Goal: Information Seeking & Learning: Learn about a topic

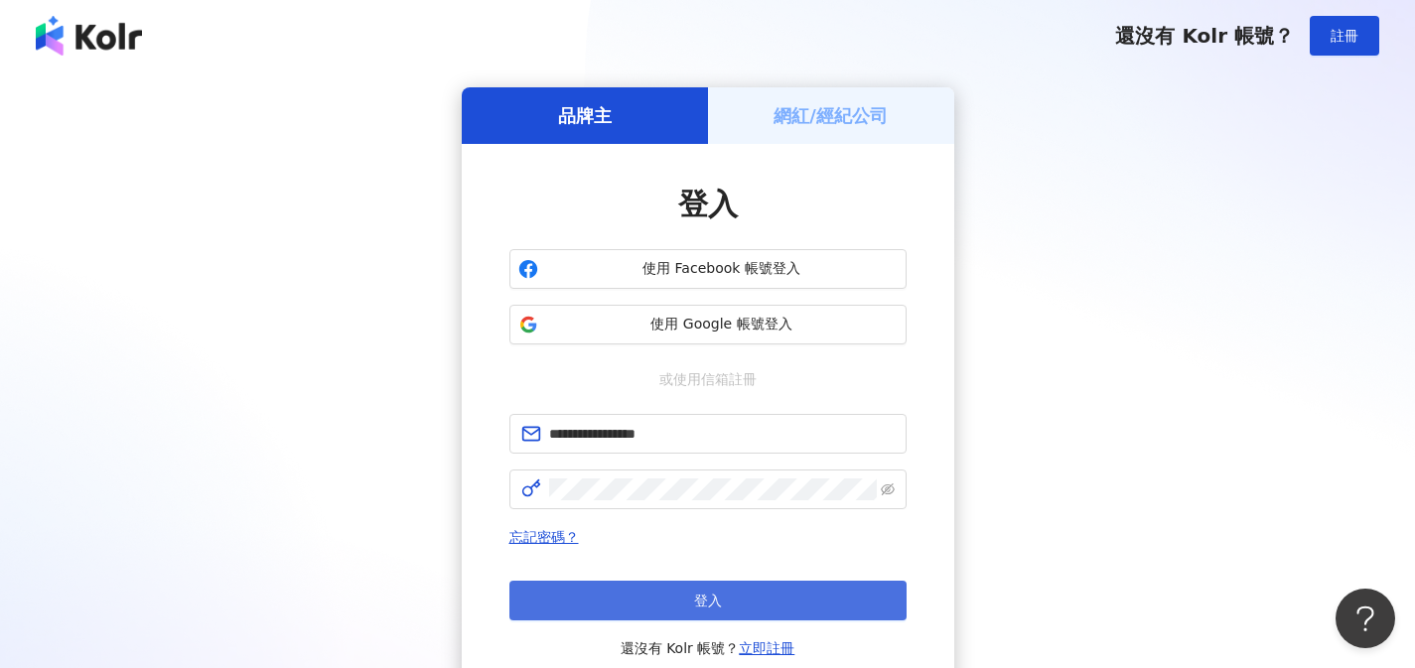
click at [684, 585] on button "登入" at bounding box center [707, 601] width 397 height 40
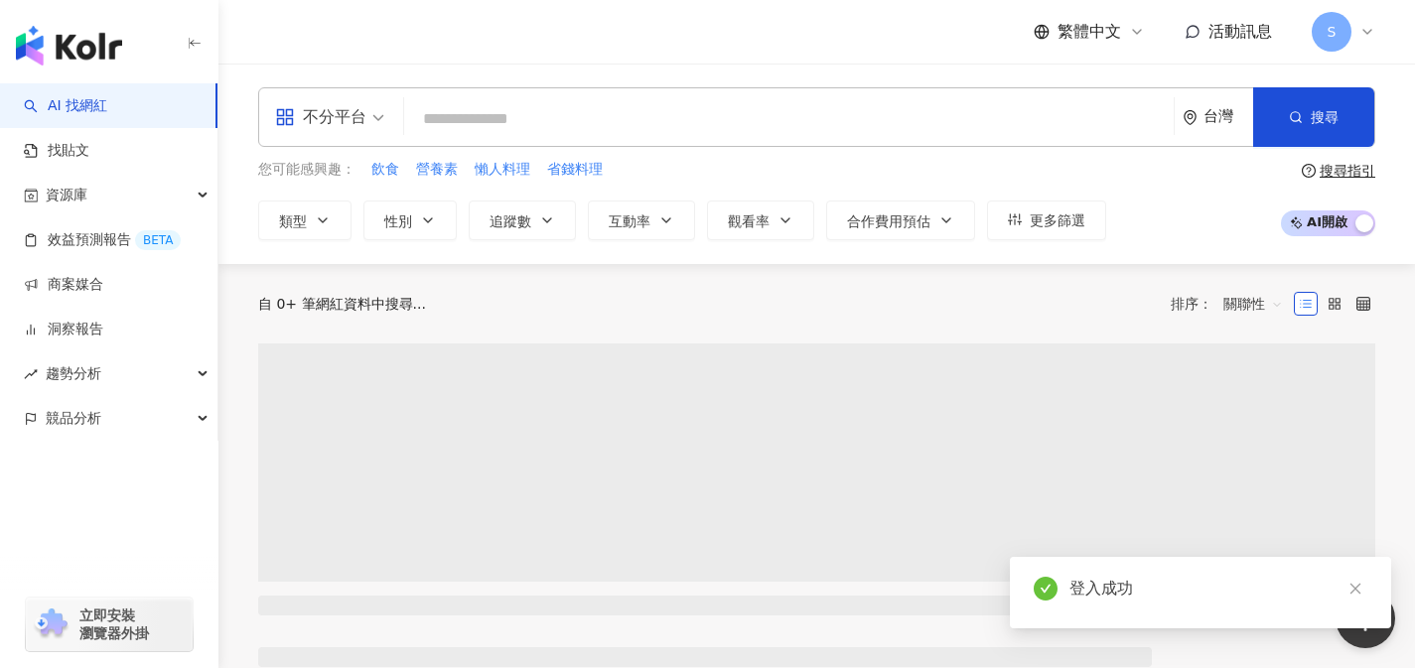
click at [315, 120] on div "不分平台" at bounding box center [320, 117] width 91 height 32
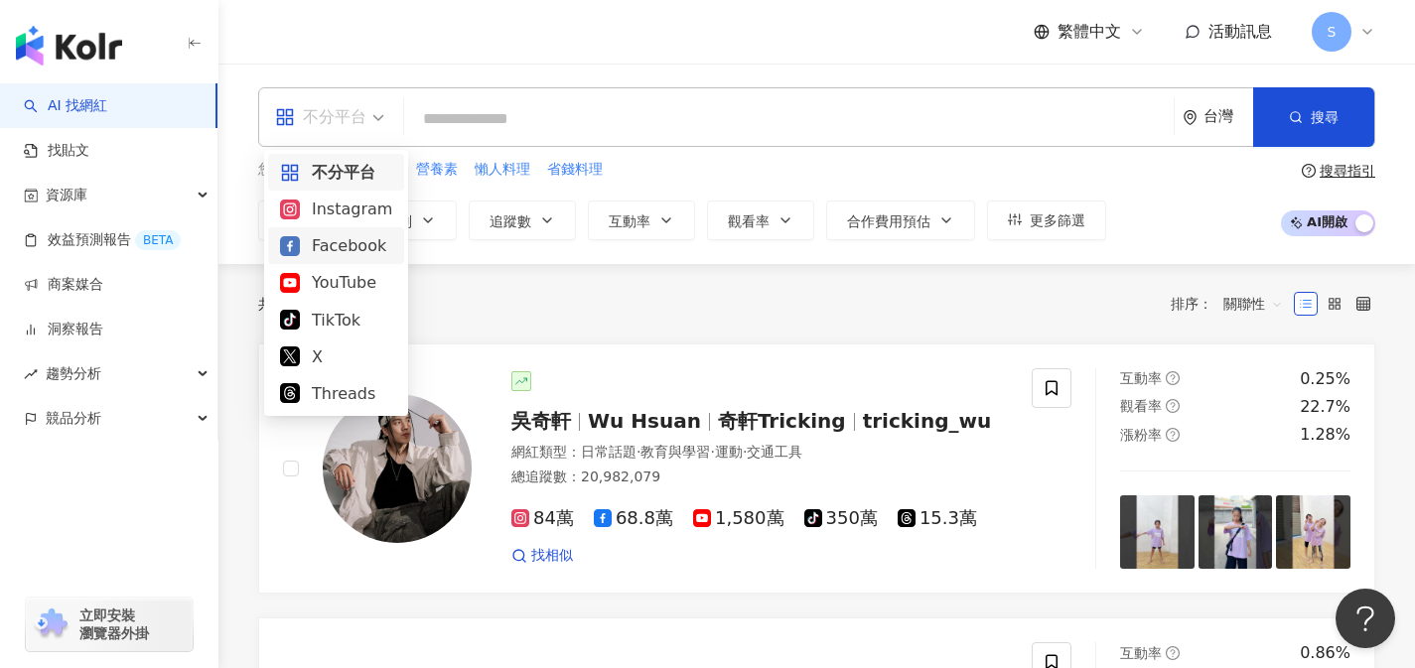
click at [341, 259] on div "Facebook" at bounding box center [336, 245] width 136 height 37
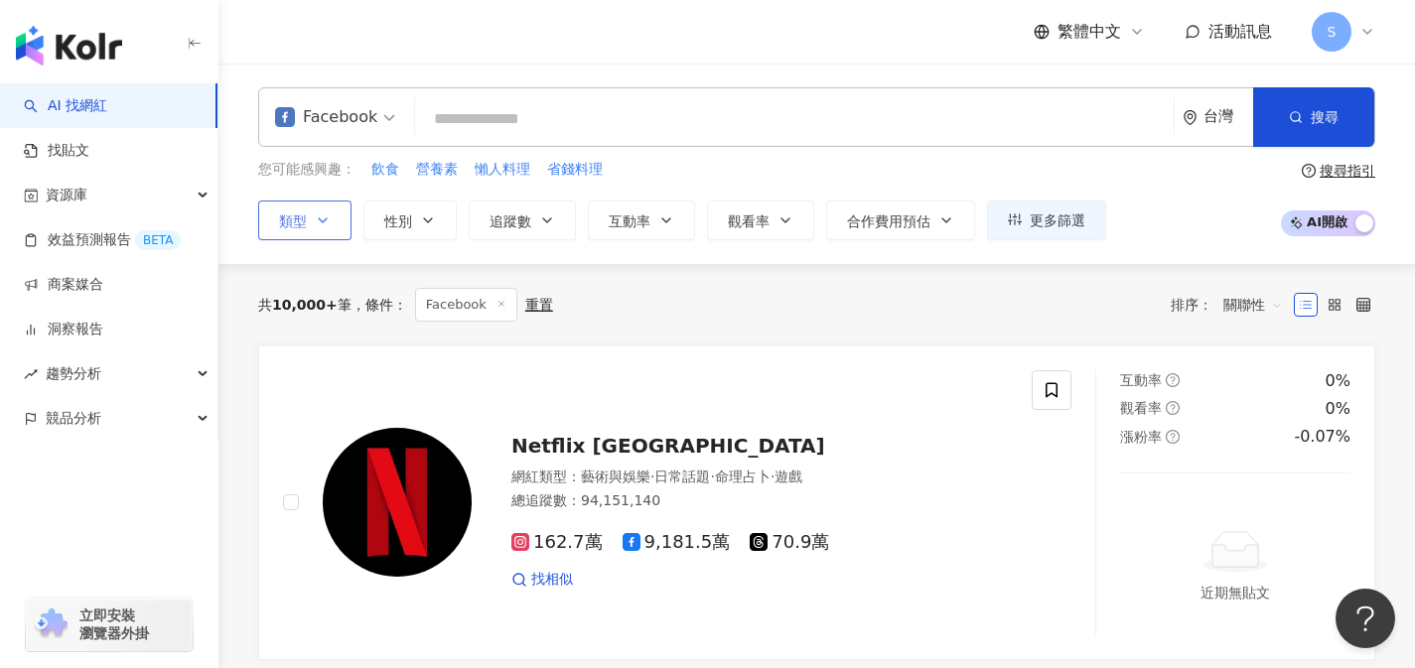
click at [320, 208] on button "類型" at bounding box center [304, 221] width 93 height 40
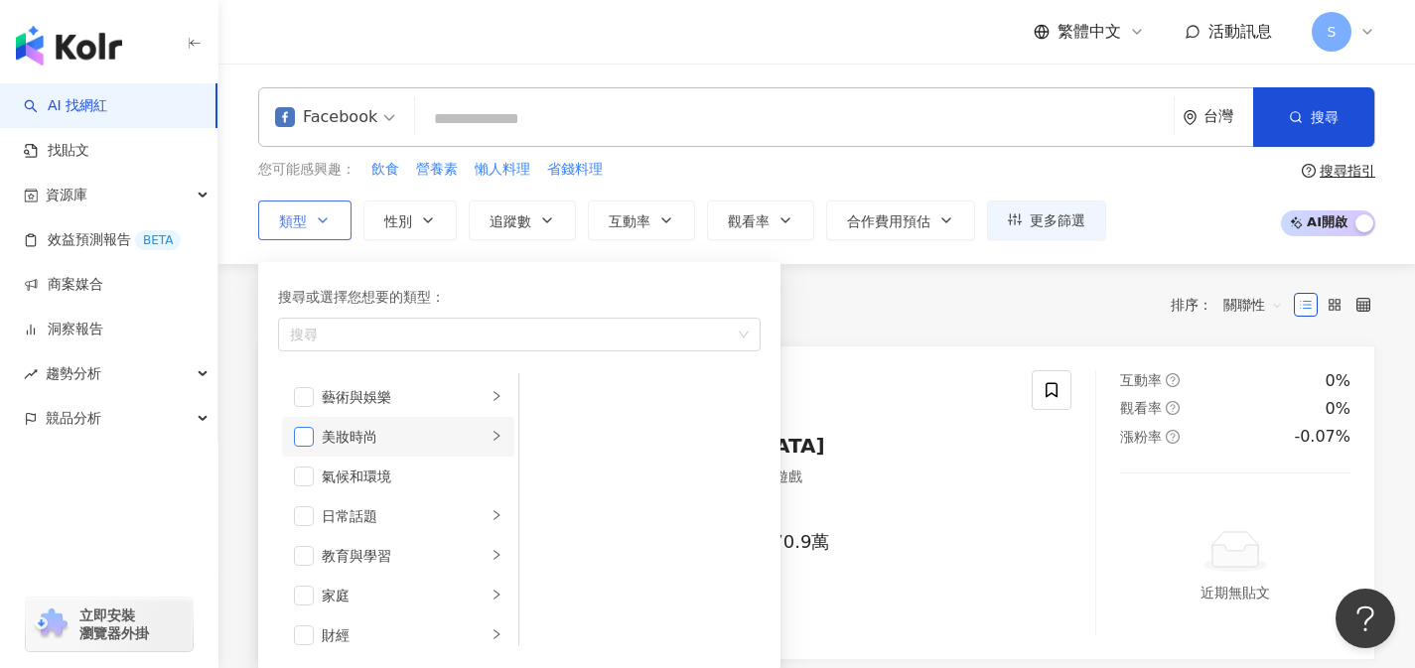
click at [308, 443] on span "button" at bounding box center [304, 437] width 20 height 20
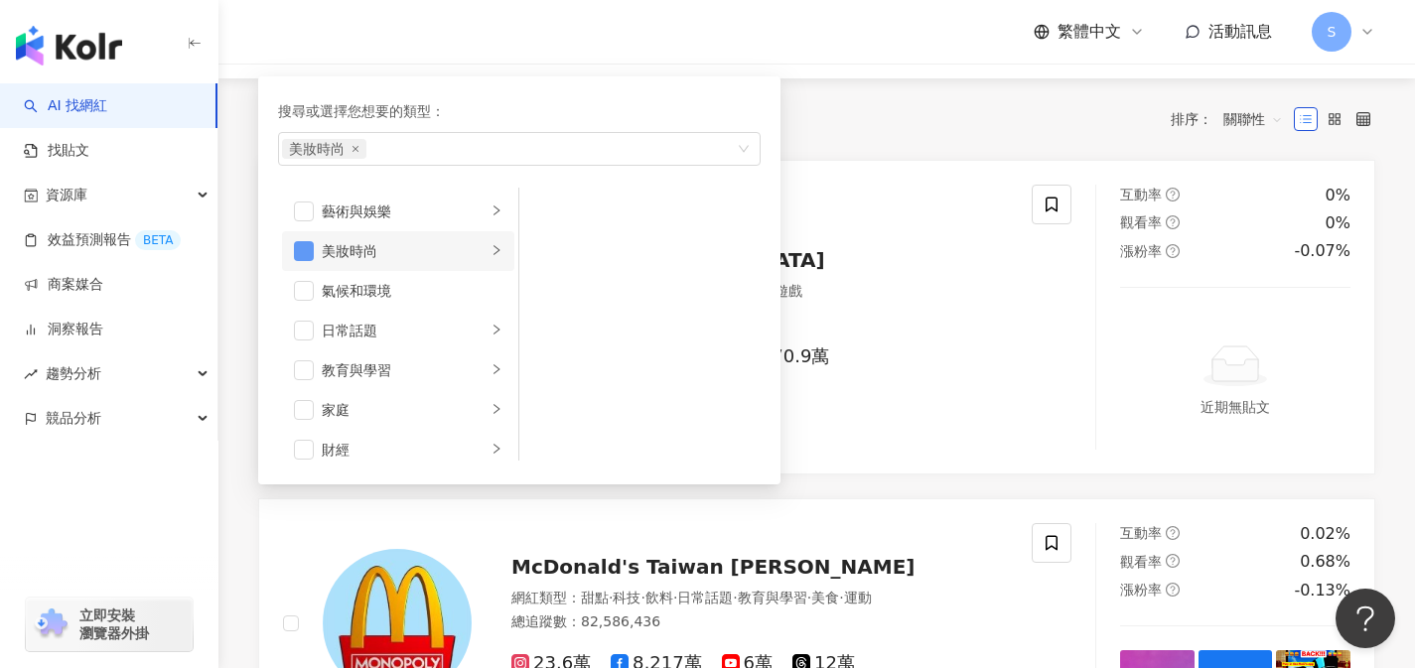
click at [304, 254] on span "button" at bounding box center [304, 251] width 20 height 20
click at [982, 155] on div "共 10,000+ 筆 條件 ： Facebook 重置 排序： 關聯性" at bounding box center [816, 118] width 1117 height 81
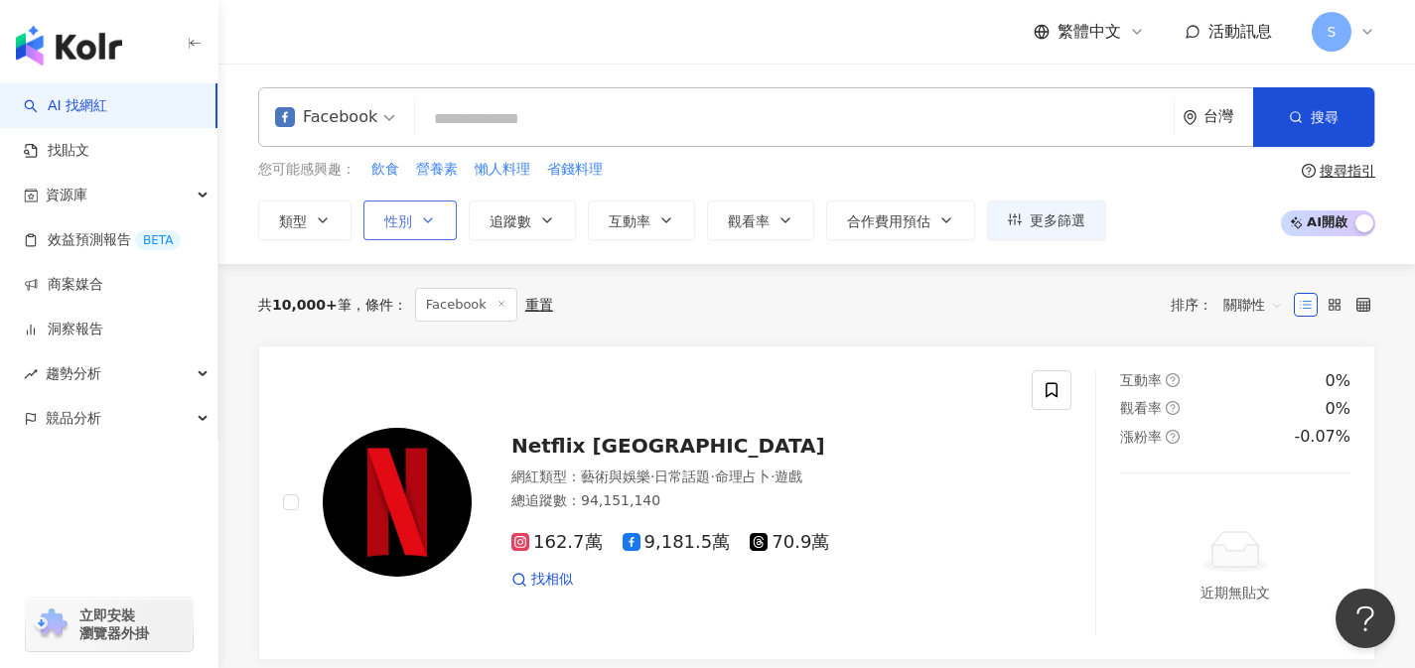
click at [438, 222] on button "性別" at bounding box center [409, 221] width 93 height 40
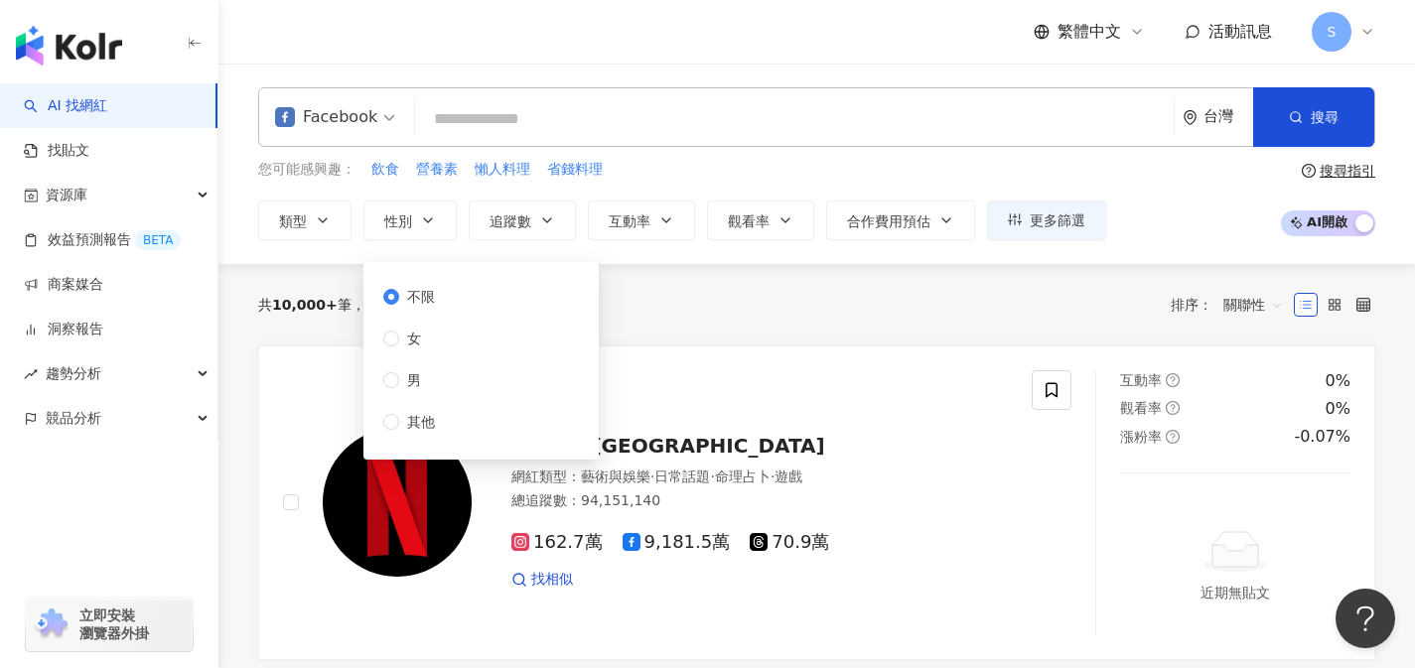
click at [480, 346] on div "不限 女 男 其他" at bounding box center [480, 361] width 211 height 174
click at [402, 337] on span "女" at bounding box center [414, 339] width 30 height 22
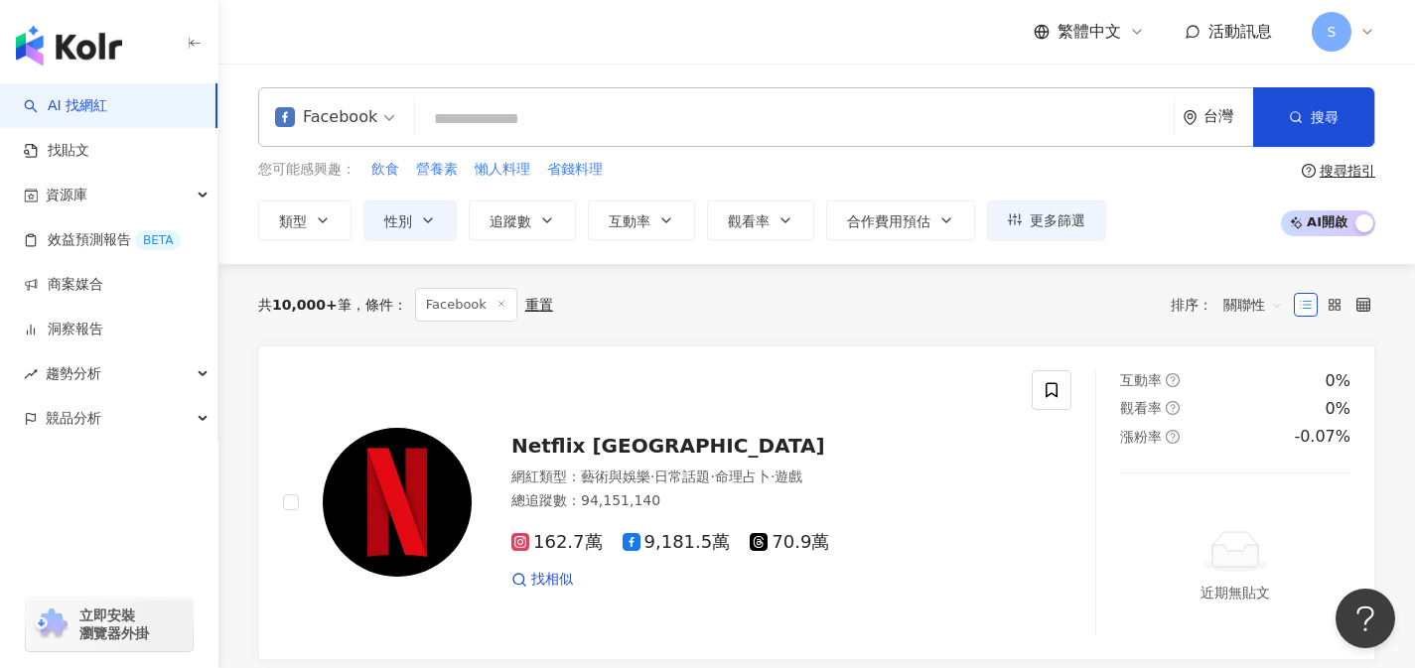
click at [757, 319] on div "共 10,000+ 筆 條件 ： Facebook 重置 排序： 關聯性" at bounding box center [816, 305] width 1117 height 34
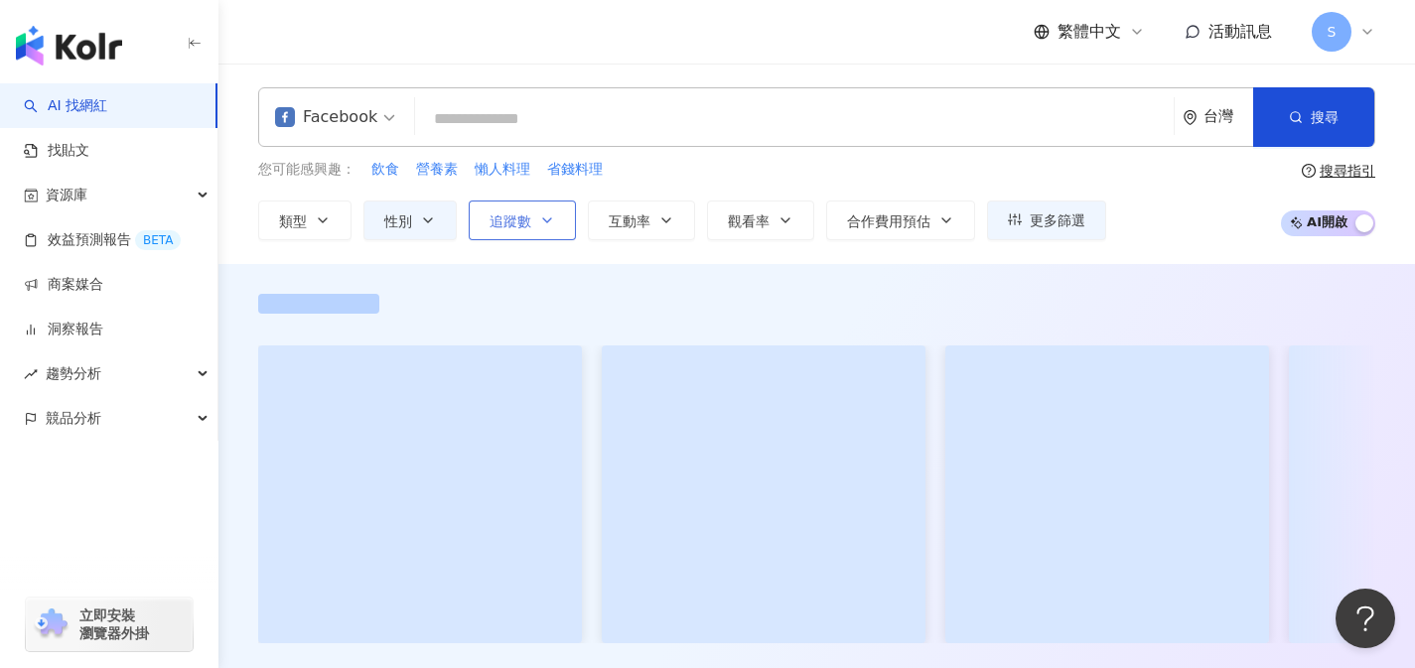
click at [553, 233] on button "追蹤數" at bounding box center [522, 221] width 107 height 40
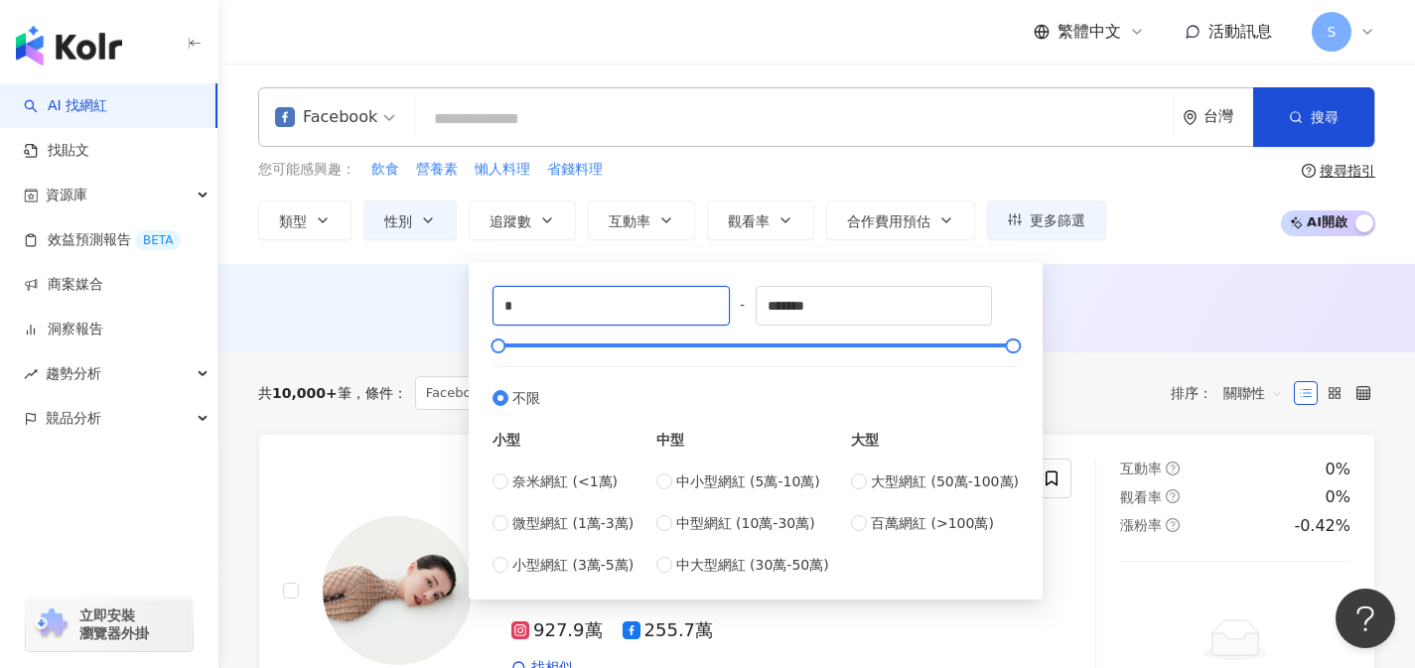
drag, startPoint x: 544, startPoint y: 301, endPoint x: 478, endPoint y: 300, distance: 66.5
click at [478, 300] on div "* - ******* 不限 小型 奈米網紅 (<1萬) 微型網紅 (1萬-3萬) 小型網紅 (3萬-5萬) 中型 中小型網紅 (5萬-10萬) 中型網紅 (…" at bounding box center [756, 431] width 574 height 338
click at [540, 301] on input "*" at bounding box center [610, 306] width 235 height 38
type input "******"
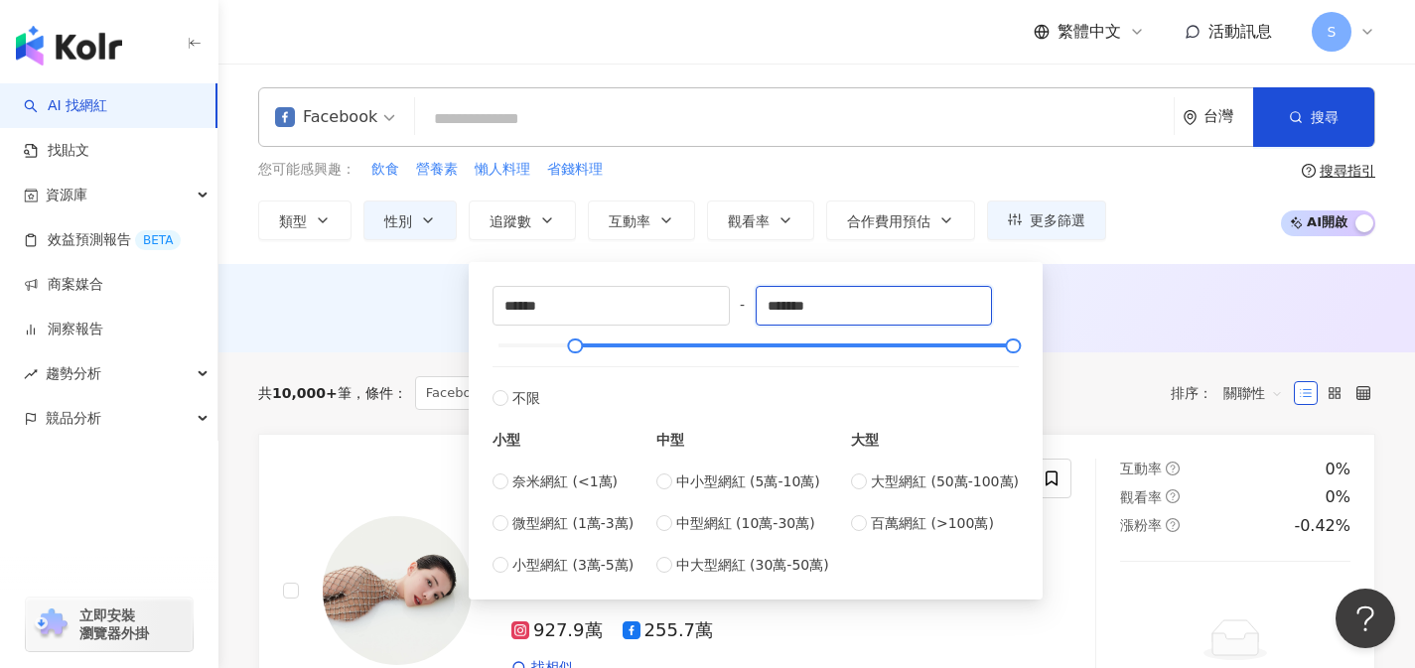
drag, startPoint x: 842, startPoint y: 308, endPoint x: 757, endPoint y: 313, distance: 85.5
click at [757, 313] on div "****** - ******* 不限 小型 奈米網紅 (<1萬) 微型網紅 (1萬-3萬) 小型網紅 (3萬-5萬) 中型 中小型網紅 (5萬-10萬) 中…" at bounding box center [755, 431] width 526 height 290
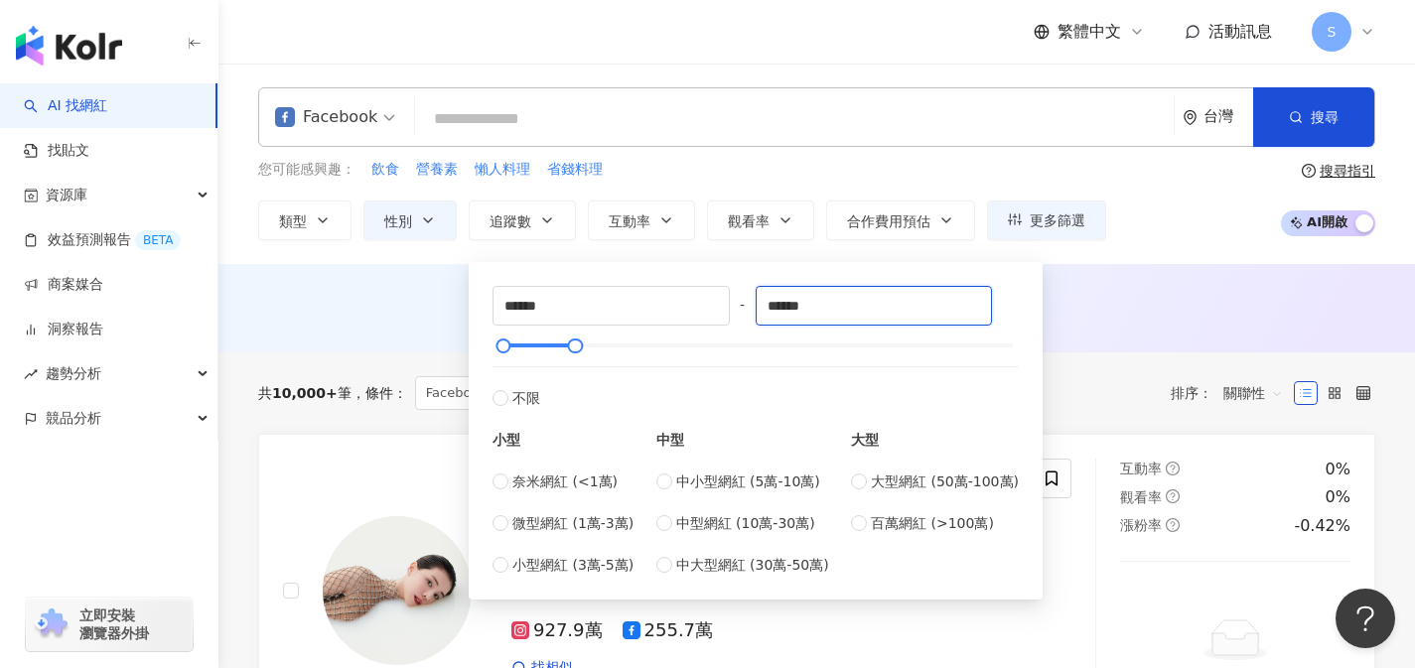
type input "*******"
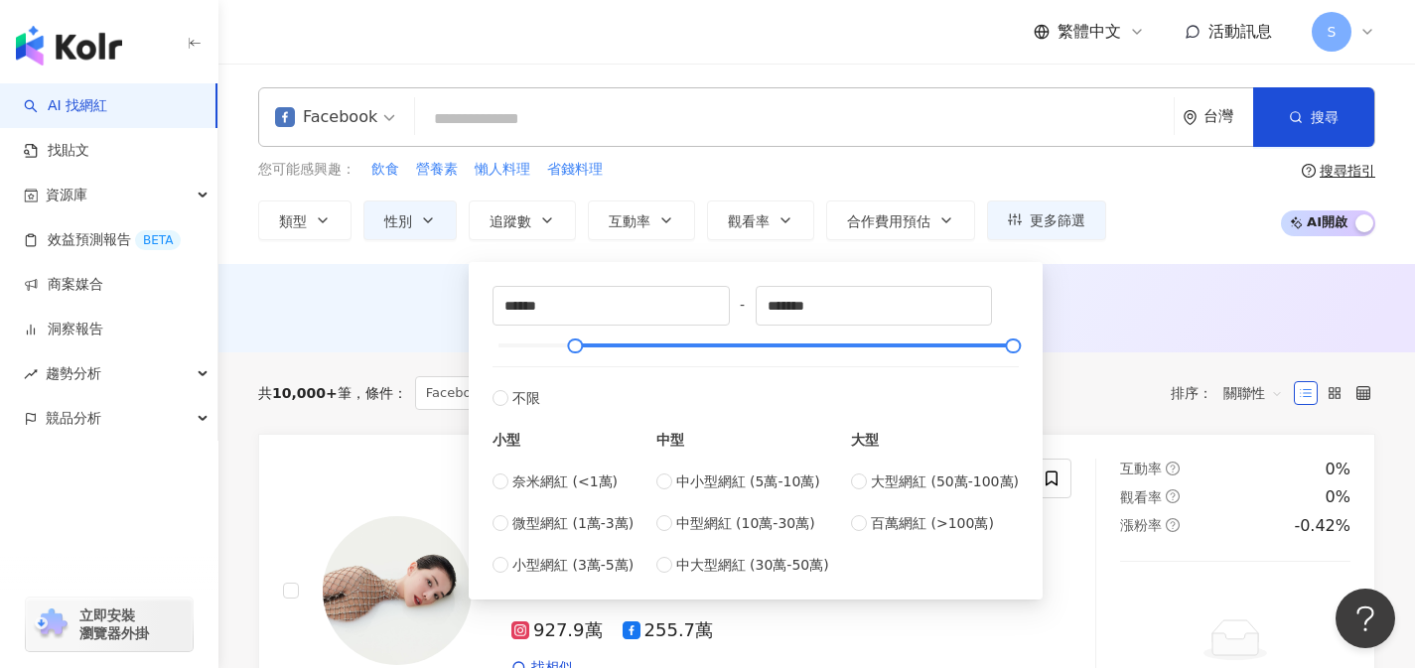
click at [1134, 317] on div "AI 推薦 ： 無結果，請嘗試搜尋其他語言關鍵字或條件" at bounding box center [816, 306] width 1117 height 25
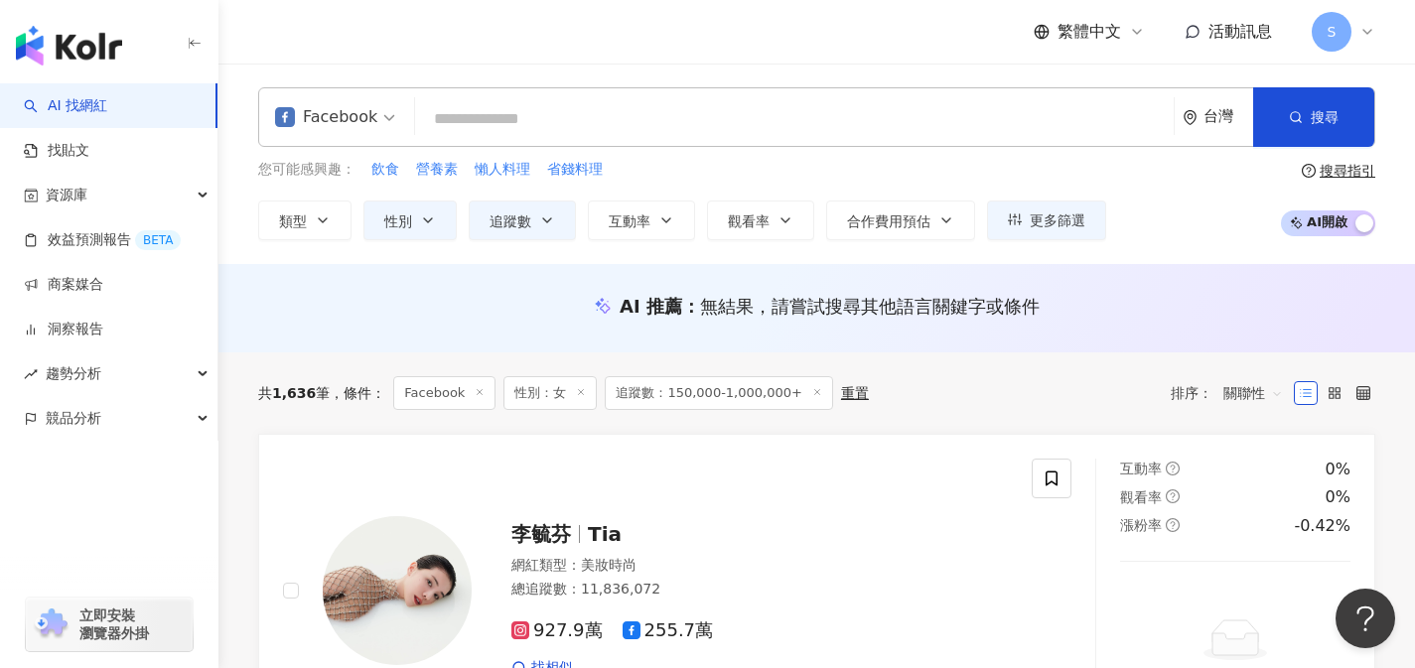
click at [1225, 394] on span "關聯性" at bounding box center [1253, 393] width 60 height 32
click at [1235, 546] on div "互動率" at bounding box center [1252, 535] width 73 height 34
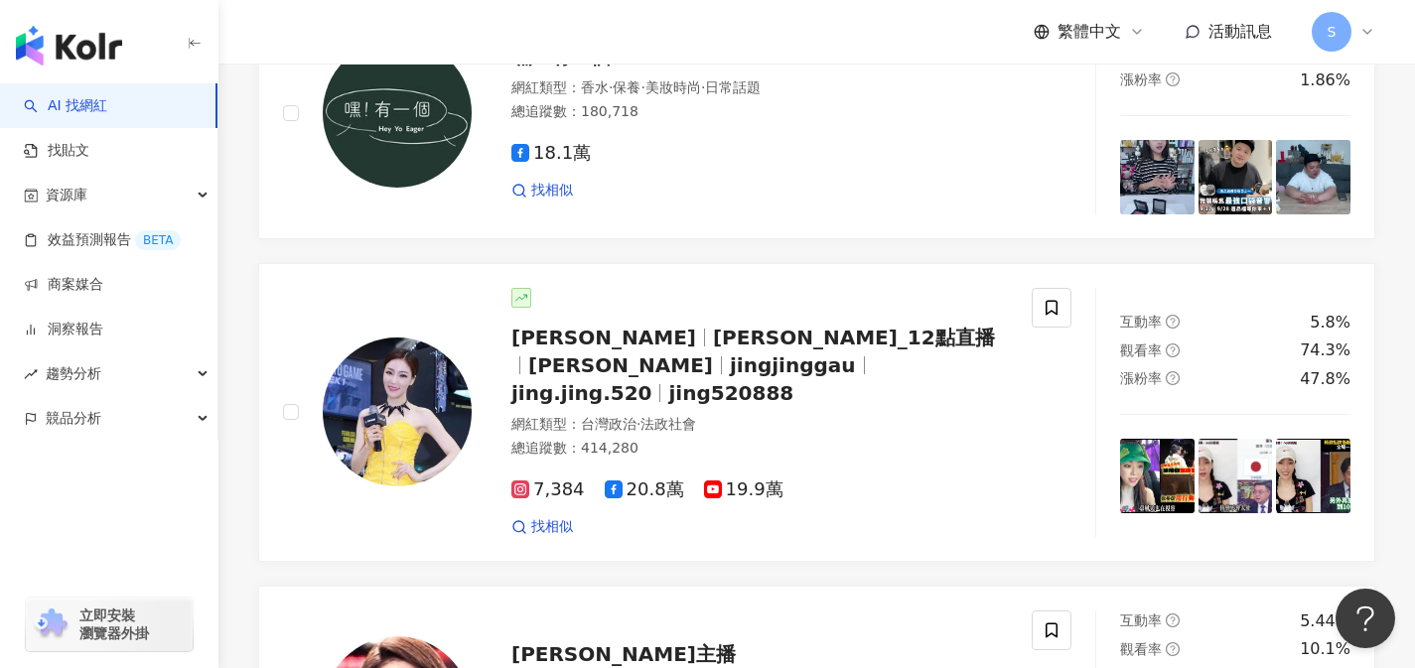
scroll to position [1009, 0]
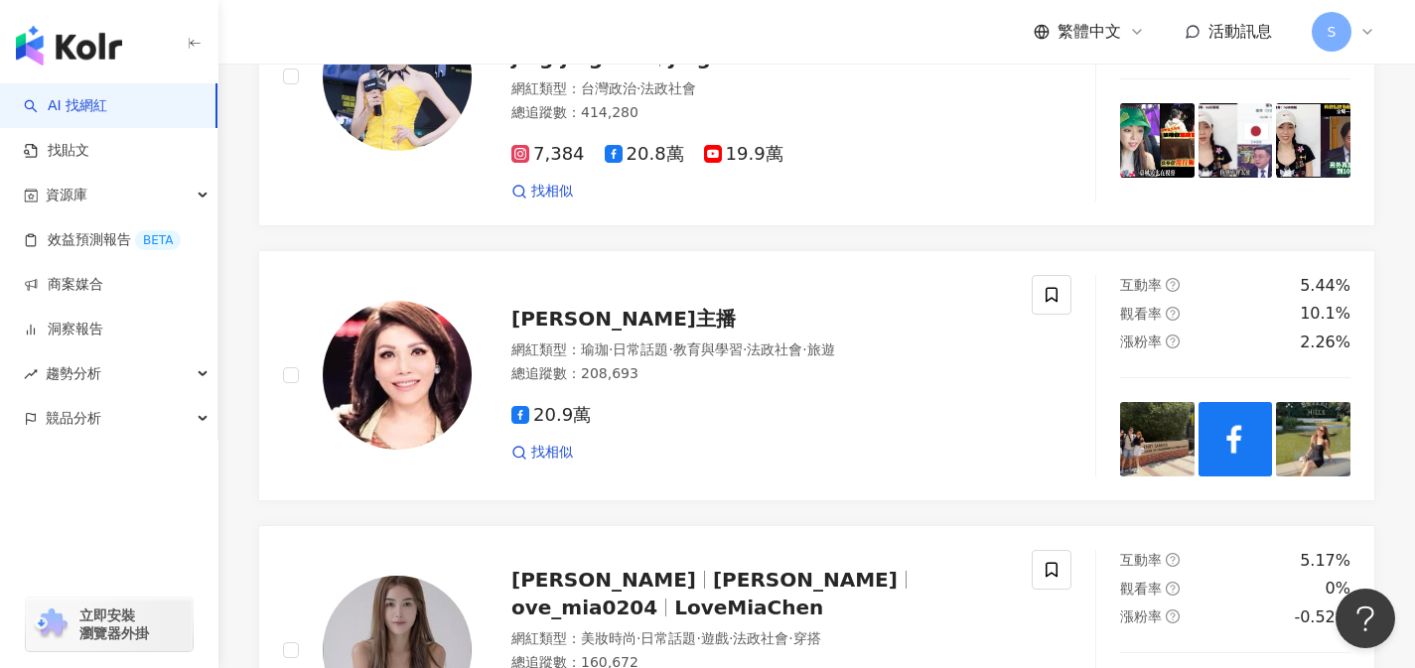
click at [725, 427] on div "20.9萬" at bounding box center [759, 416] width 496 height 22
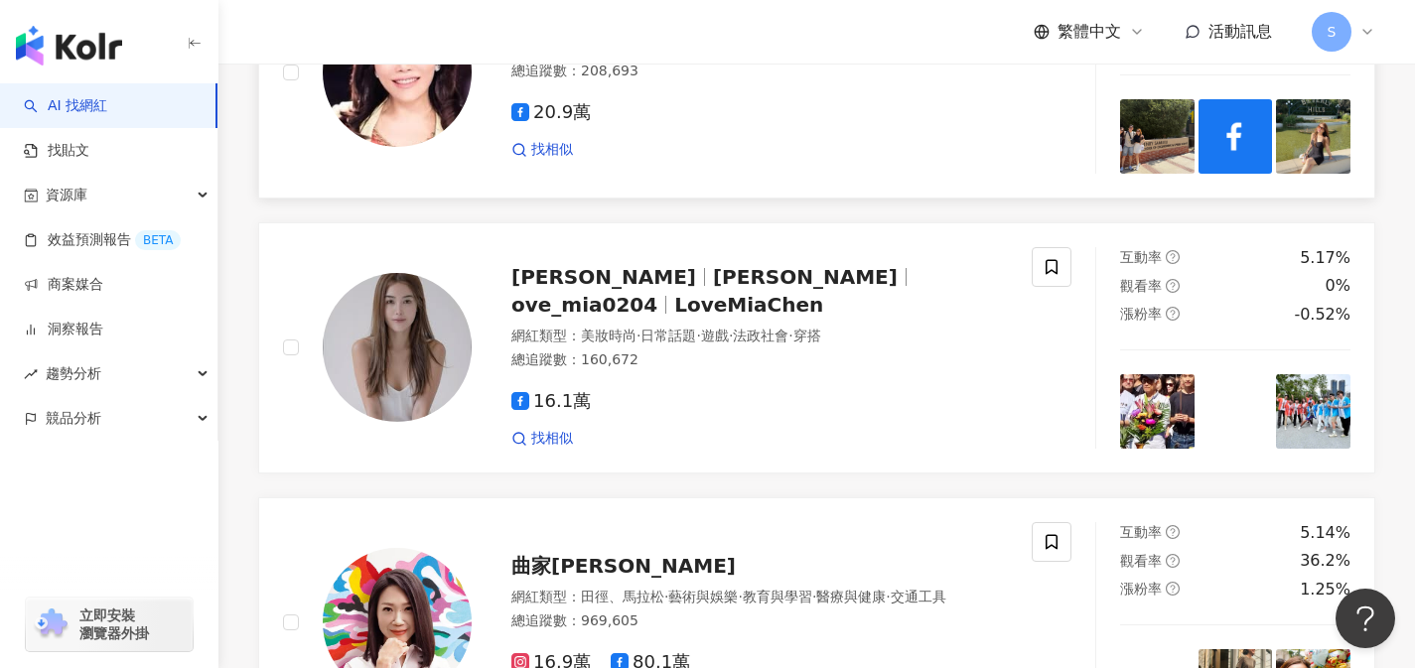
scroll to position [1312, 0]
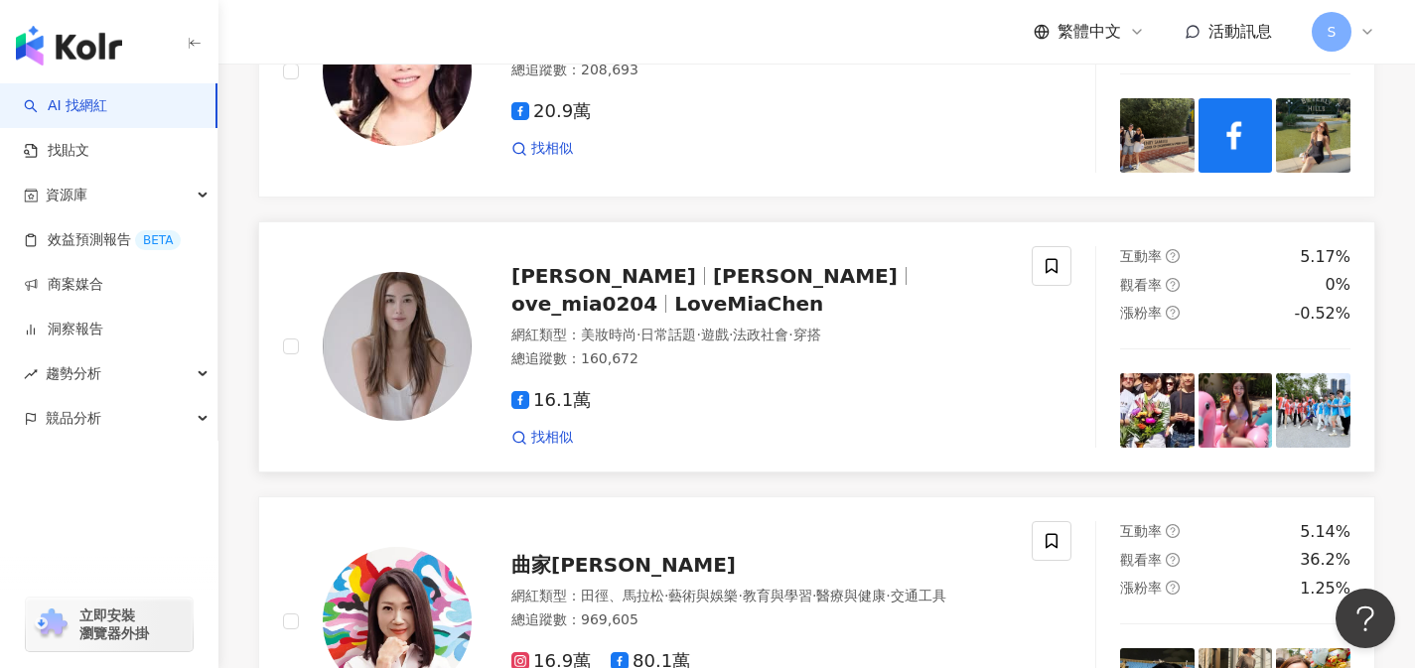
click at [823, 298] on span "LoveMiaChen" at bounding box center [748, 304] width 149 height 24
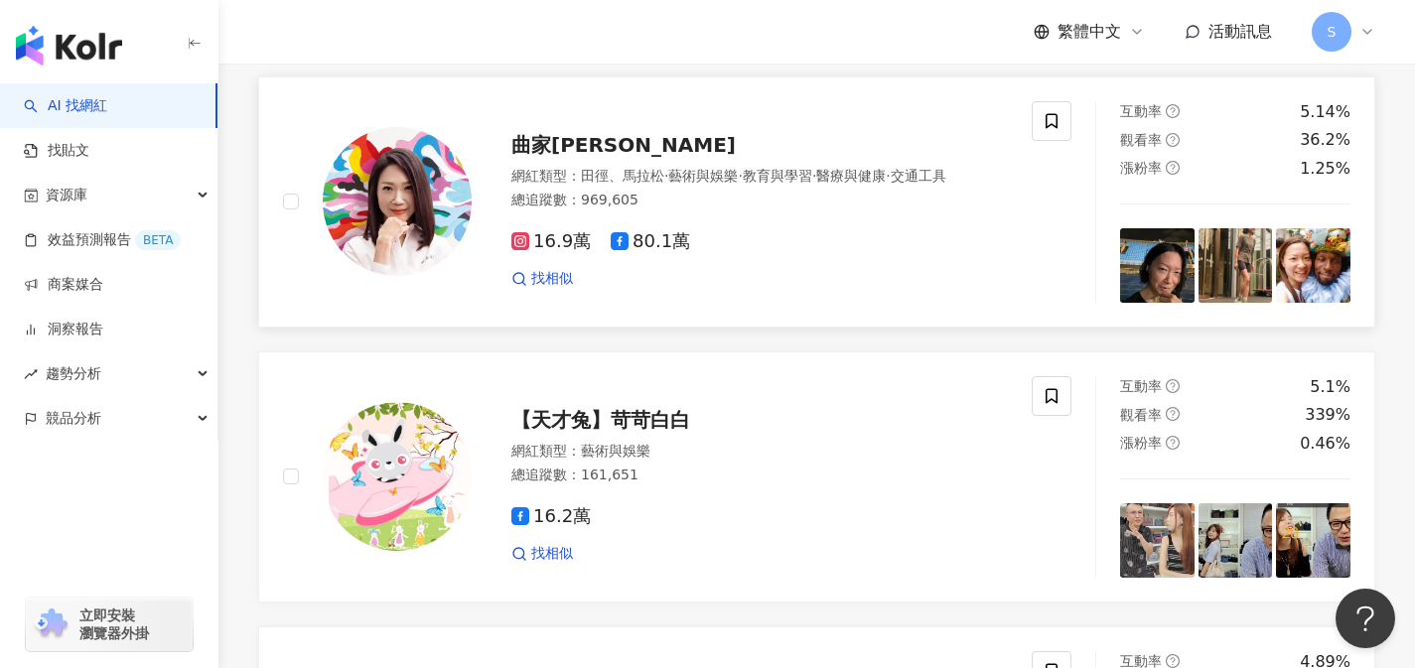
scroll to position [1685, 0]
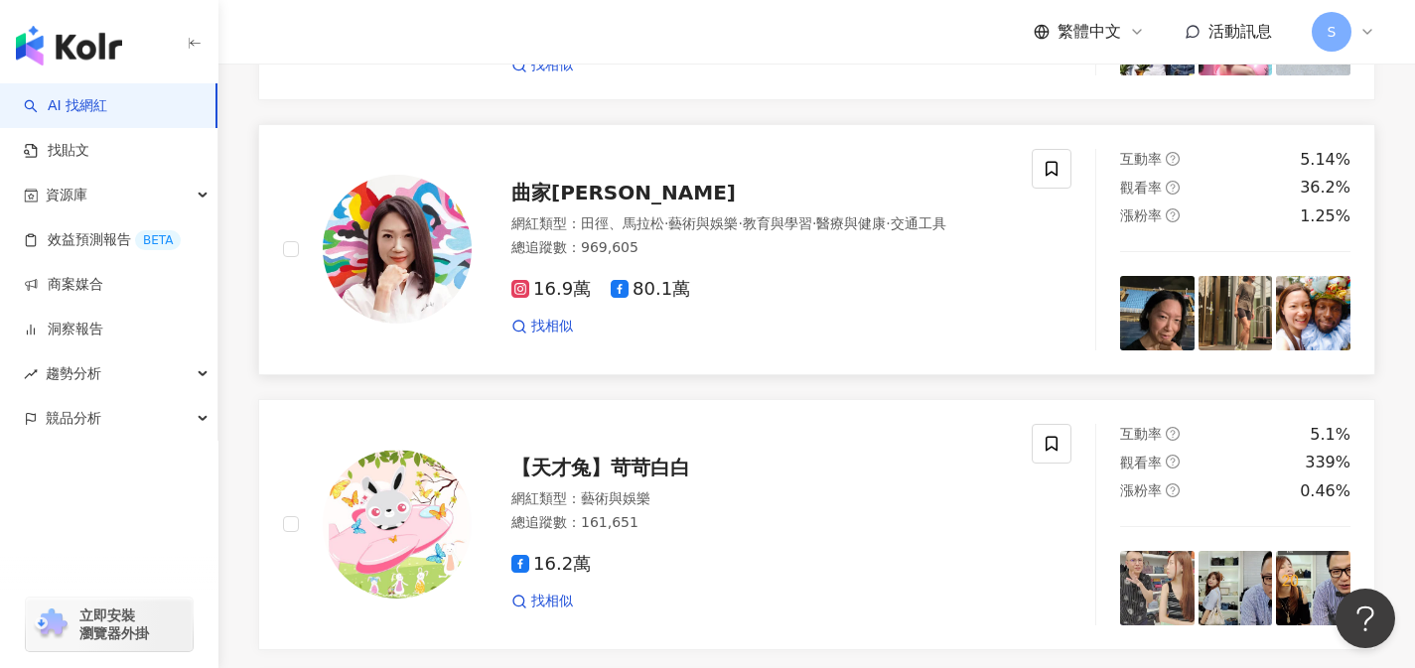
click at [762, 295] on div "16.9萬 80.1萬 找相似" at bounding box center [759, 299] width 496 height 73
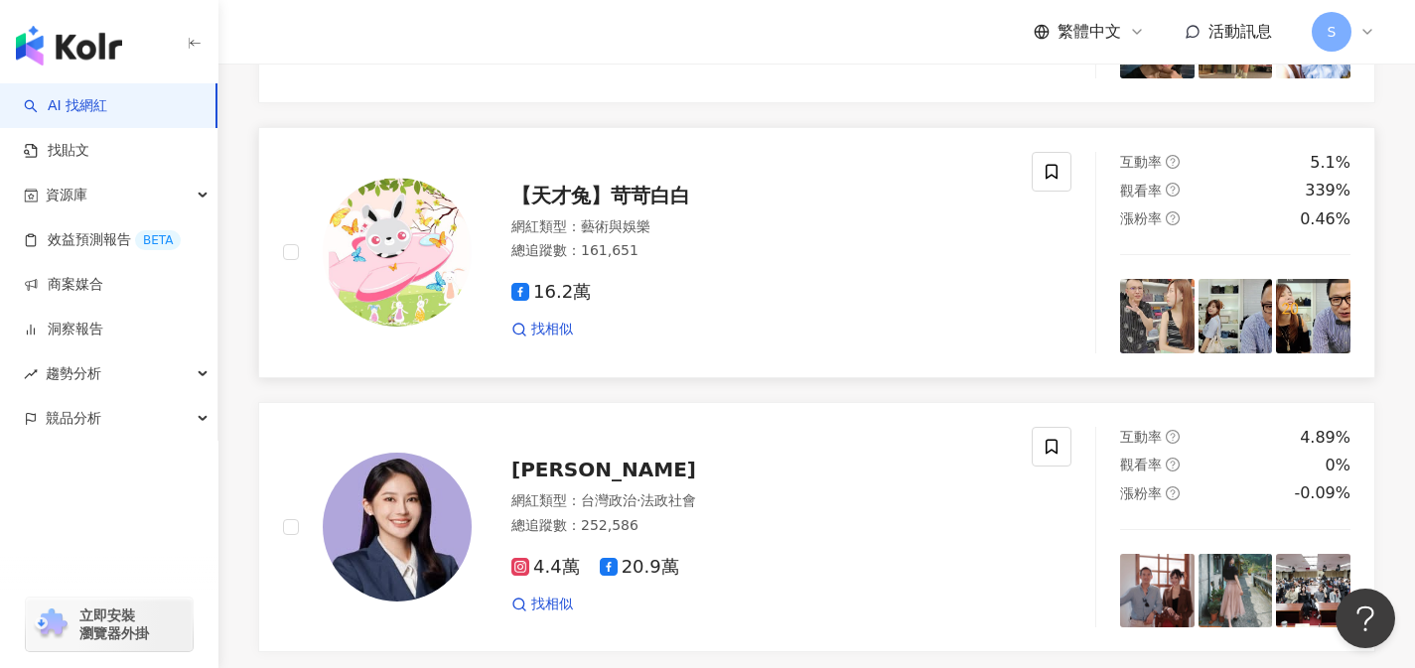
scroll to position [2190, 0]
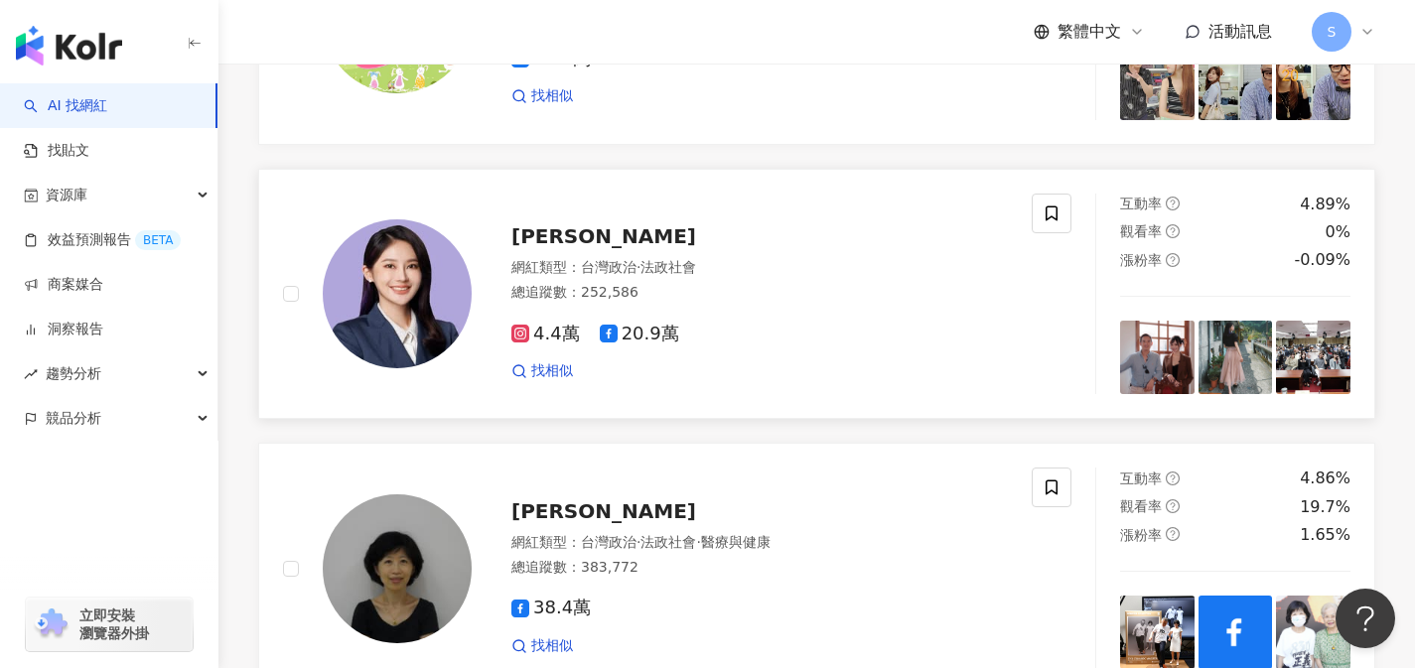
click at [620, 381] on div "找相似" at bounding box center [759, 371] width 496 height 20
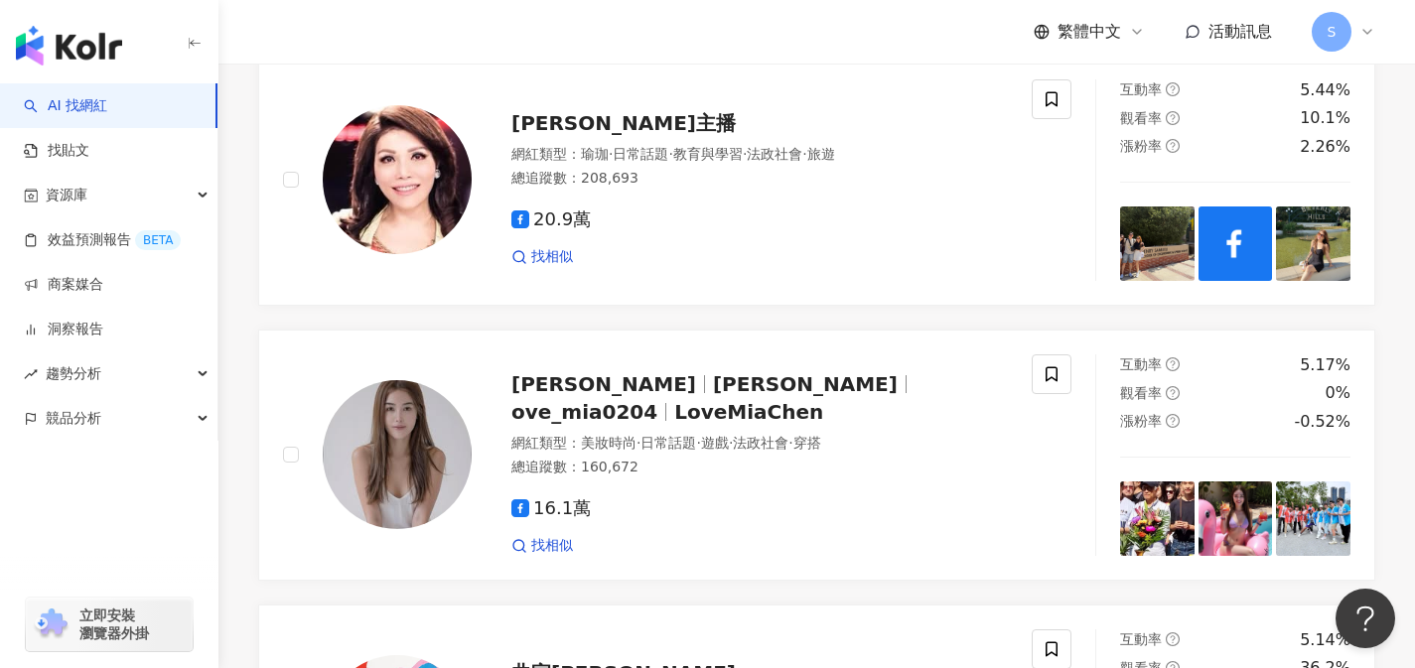
scroll to position [0, 0]
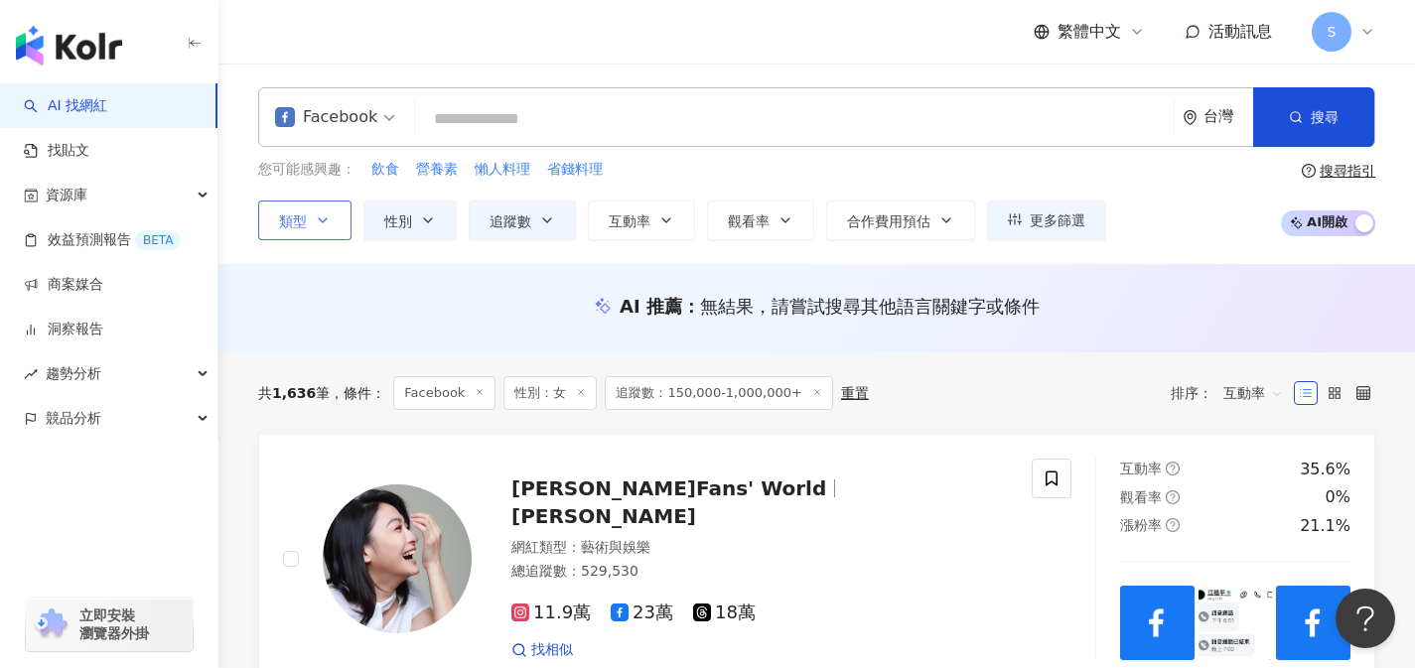
click at [314, 227] on button "類型" at bounding box center [304, 221] width 93 height 40
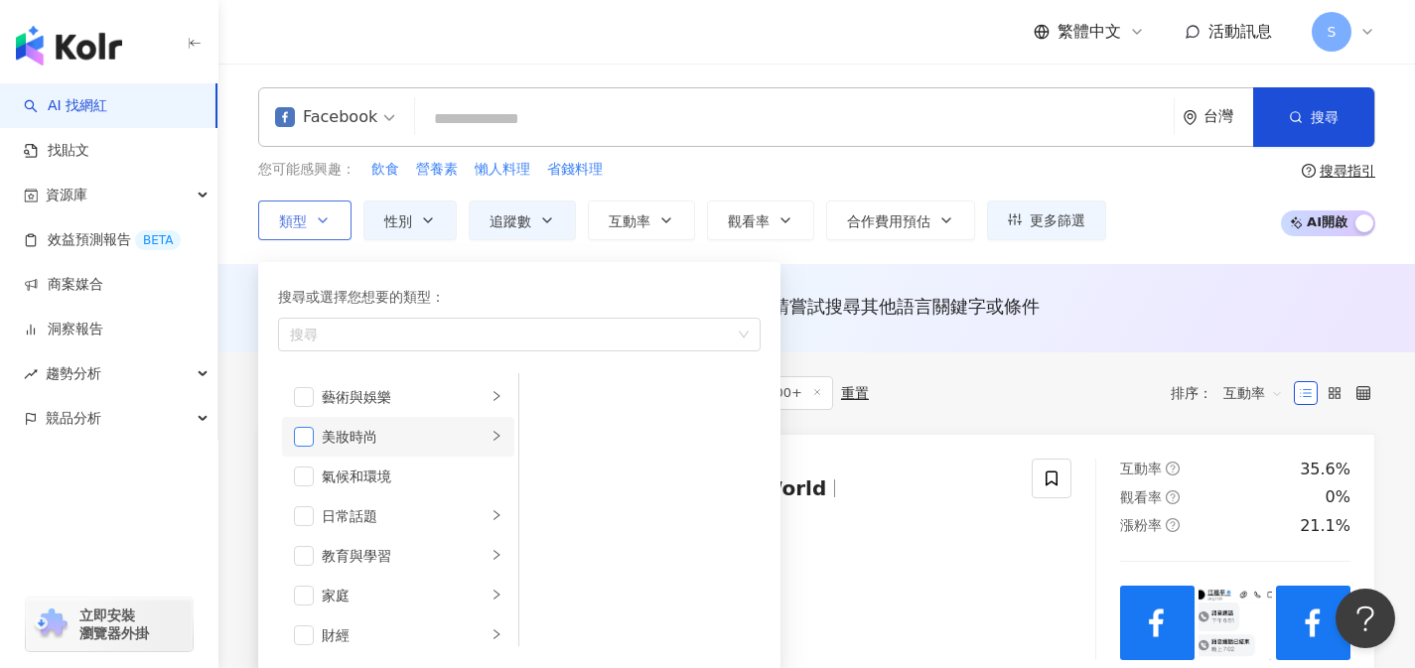
click at [312, 431] on span "button" at bounding box center [304, 437] width 20 height 20
click at [308, 398] on span "button" at bounding box center [304, 397] width 20 height 20
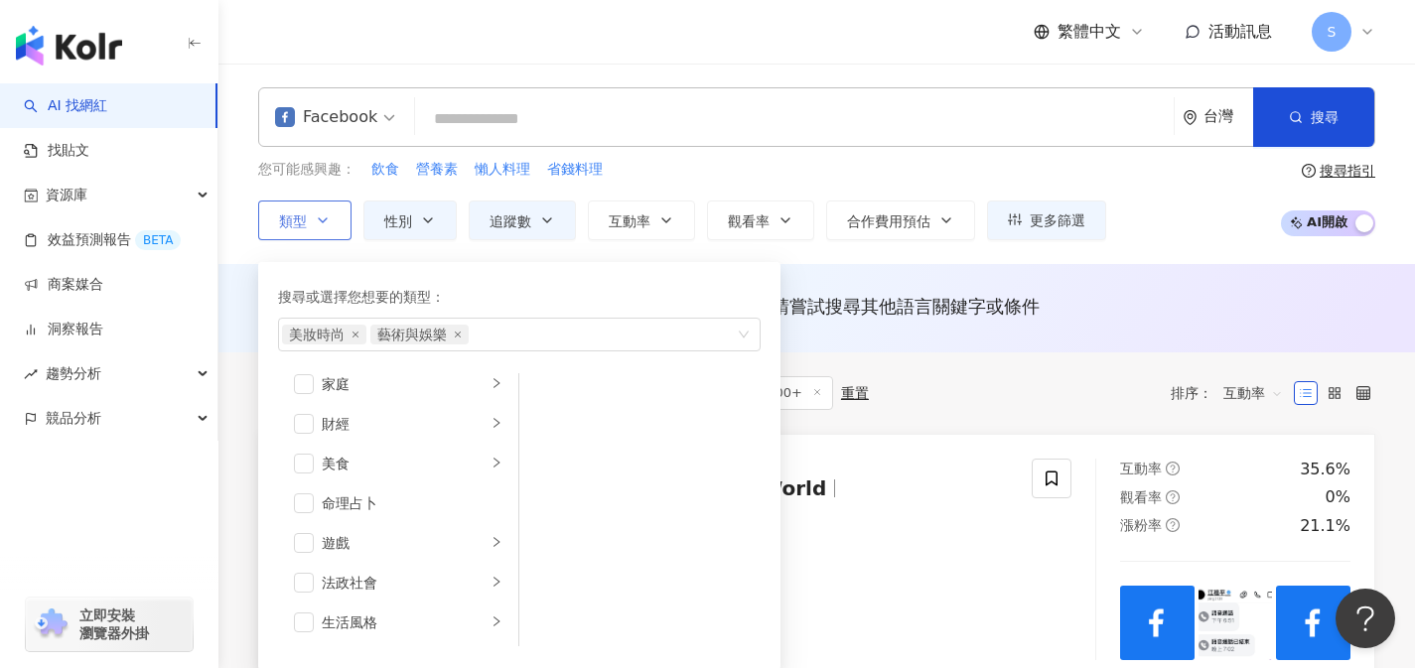
scroll to position [216, 0]
click at [306, 421] on span "button" at bounding box center [304, 419] width 20 height 20
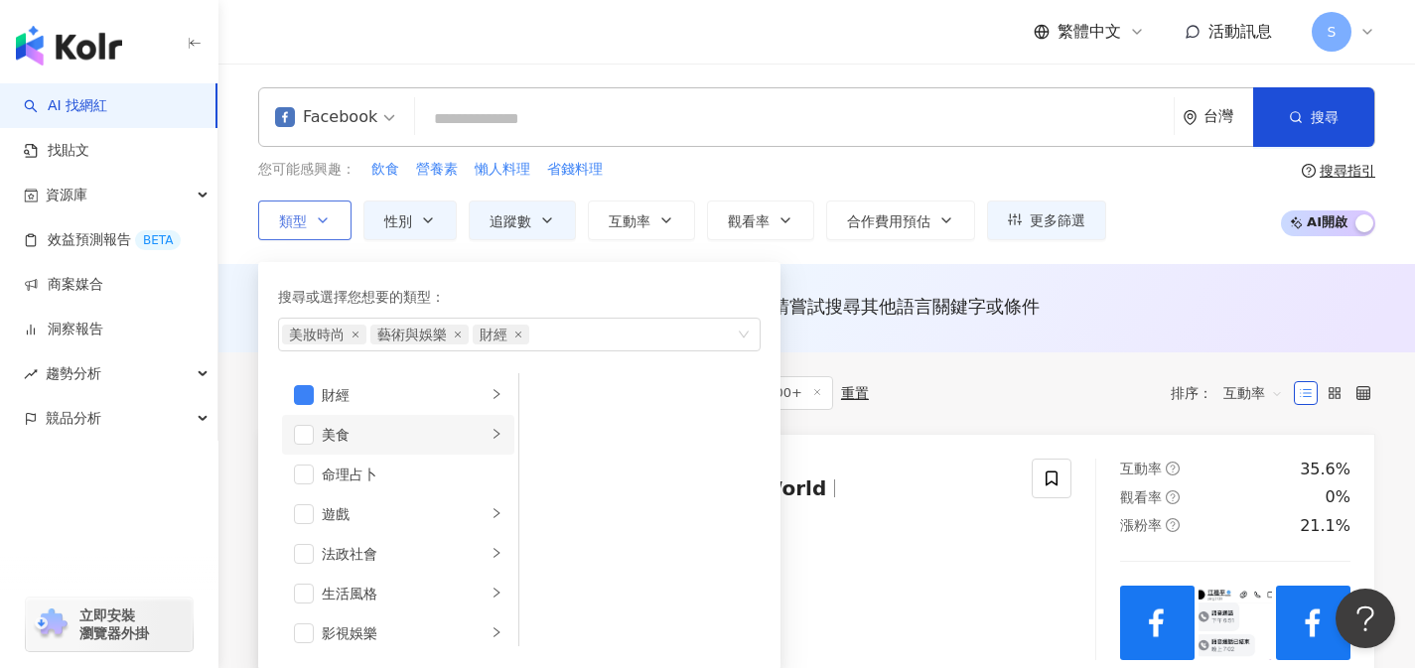
scroll to position [275, 0]
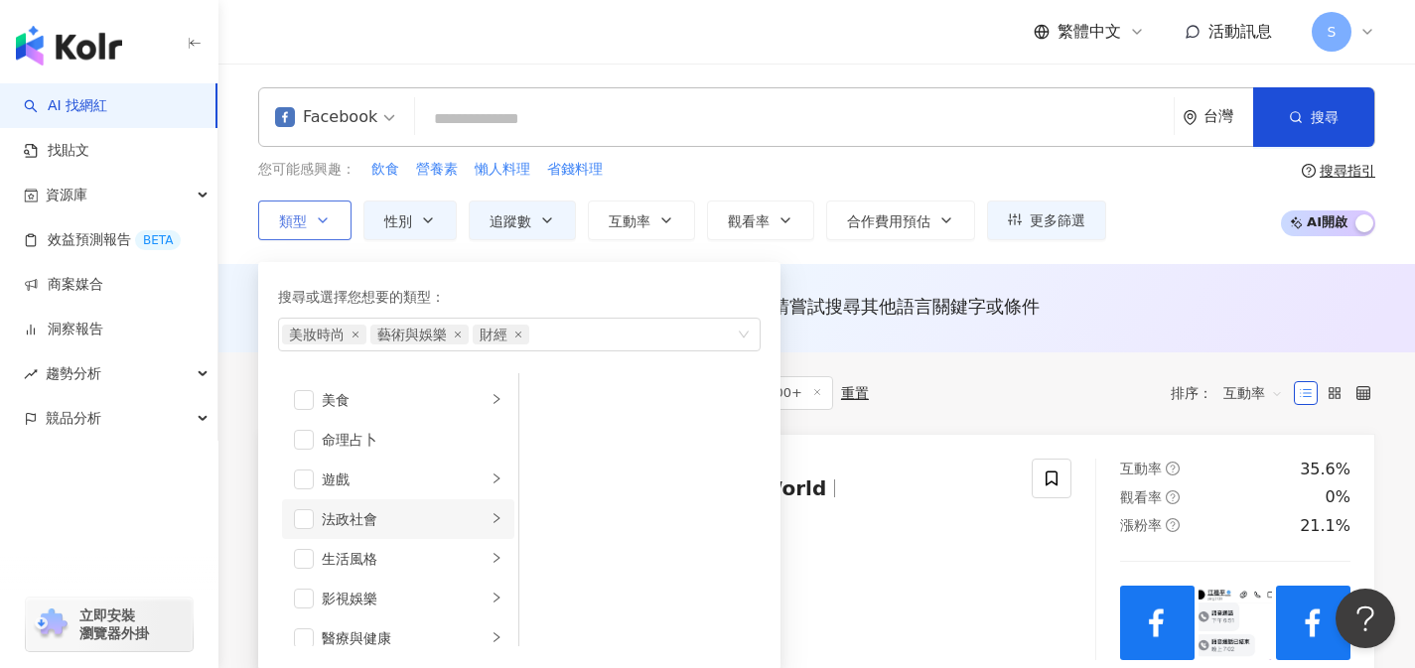
click at [338, 525] on div "法政社會" at bounding box center [404, 519] width 165 height 22
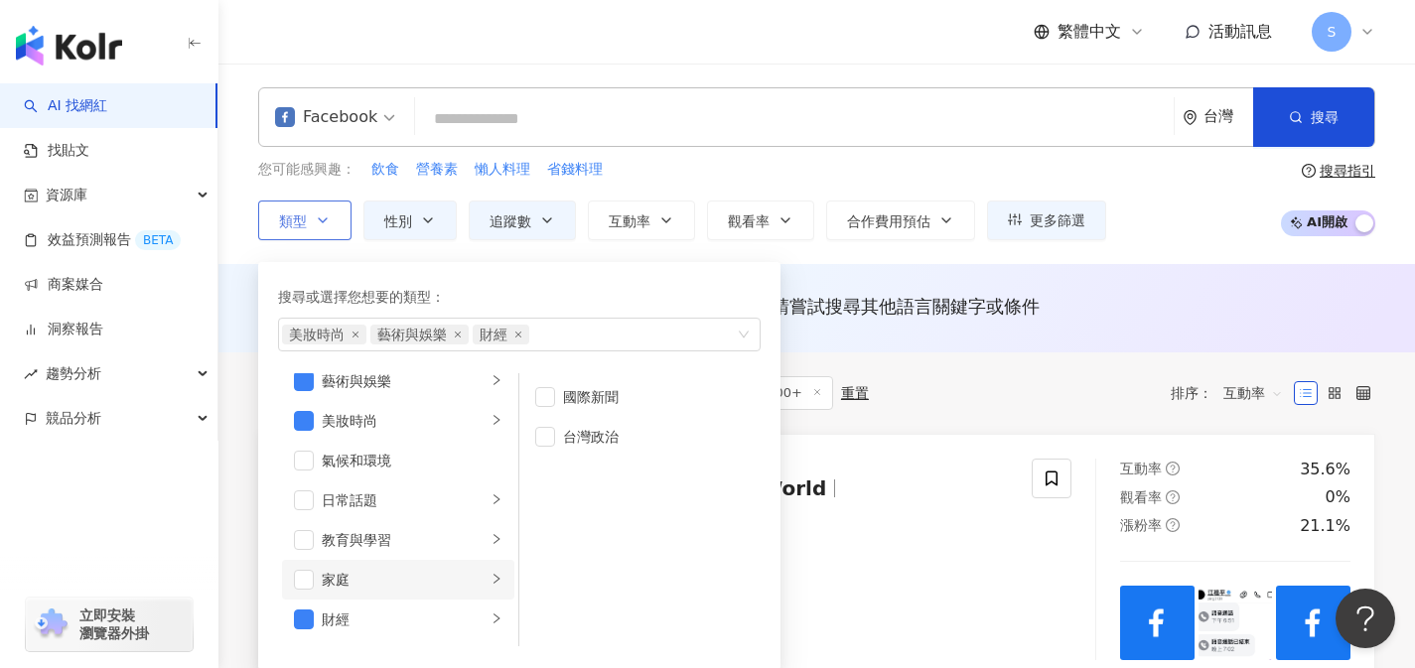
scroll to position [33, 0]
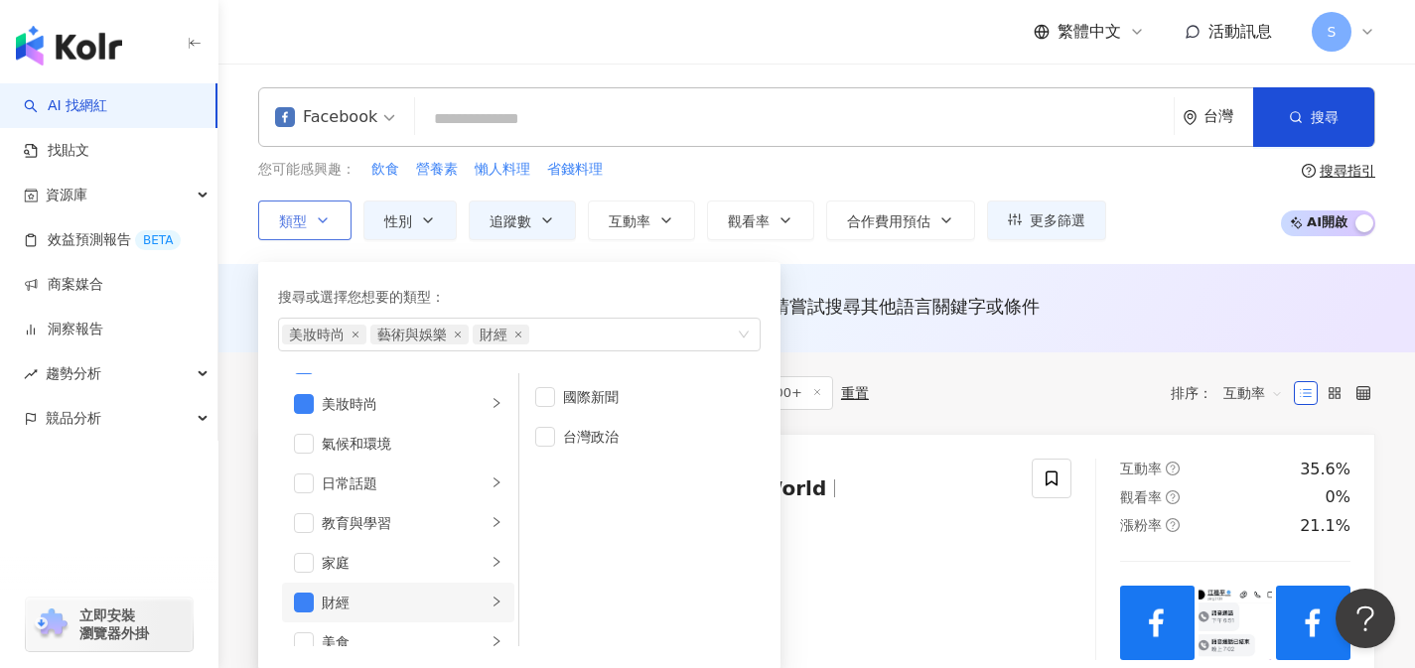
click at [429, 596] on div "財經" at bounding box center [404, 603] width 165 height 22
click at [296, 599] on span "button" at bounding box center [304, 603] width 20 height 20
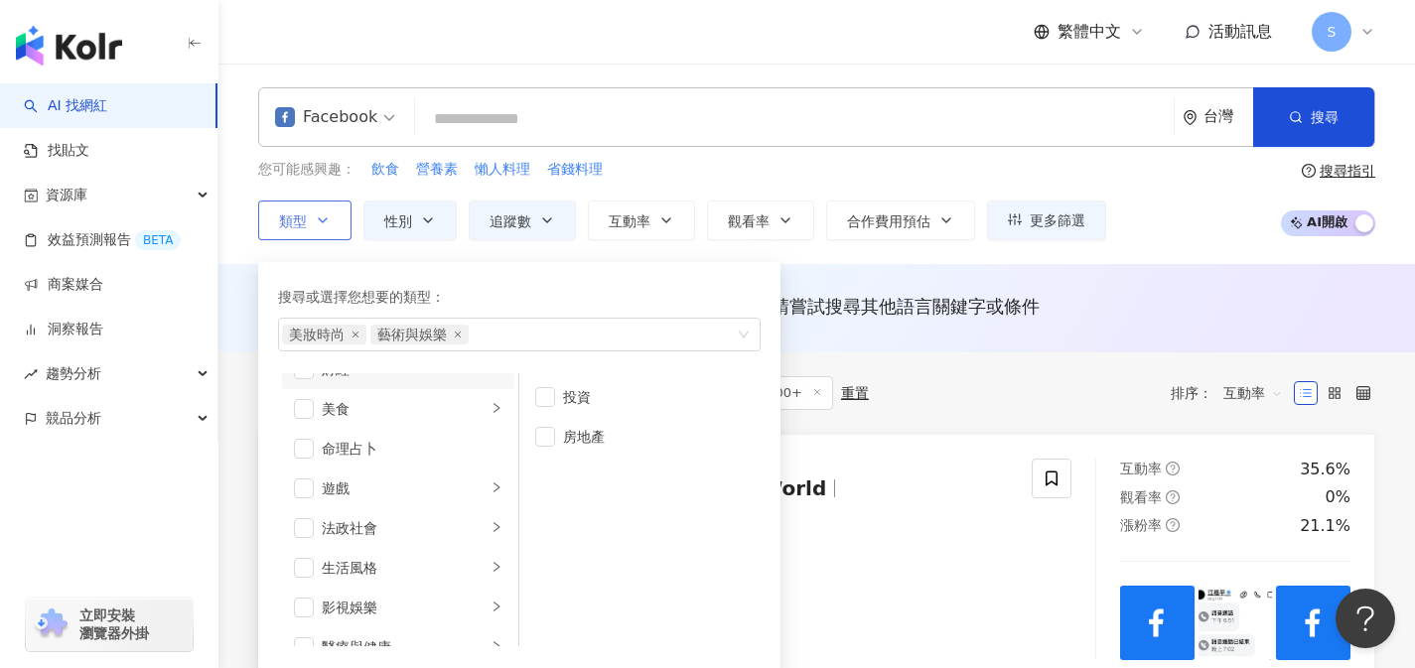
scroll to position [279, 0]
click at [369, 513] on div "法政社會" at bounding box center [404, 515] width 165 height 22
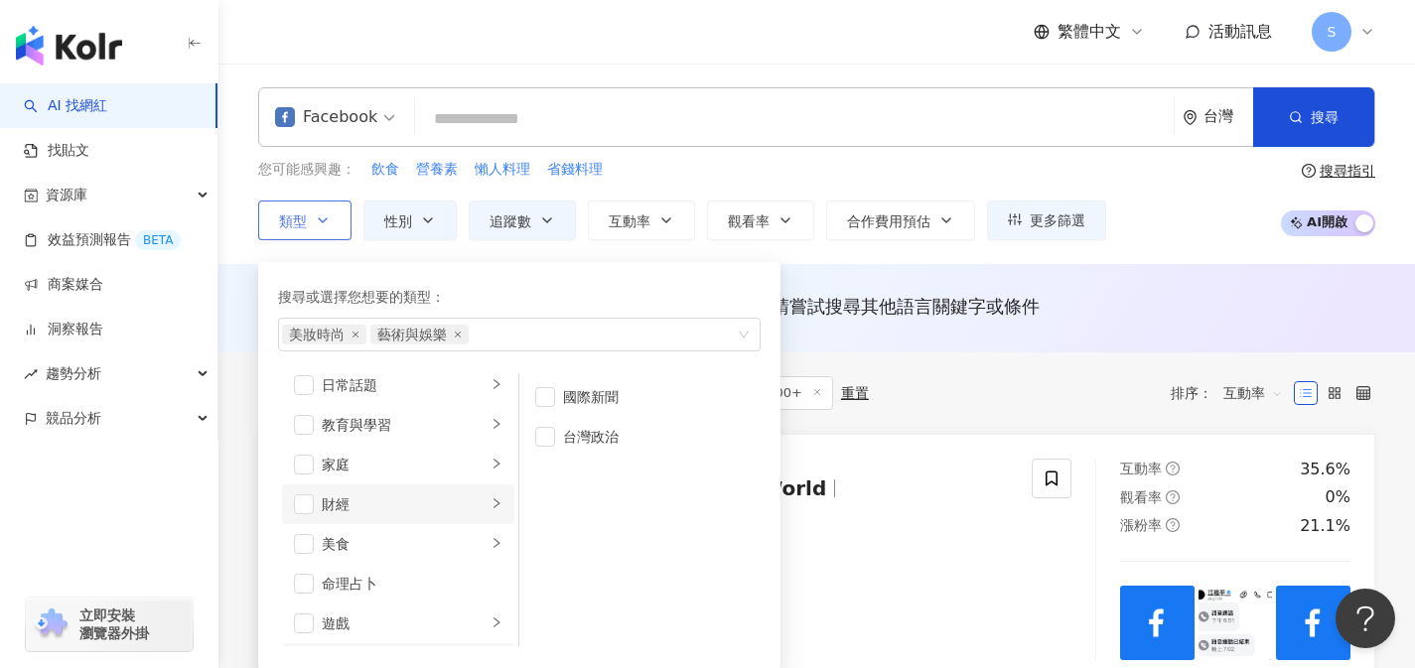
click at [371, 494] on div "財經" at bounding box center [404, 504] width 165 height 22
click at [358, 555] on li "生活風格" at bounding box center [398, 545] width 232 height 40
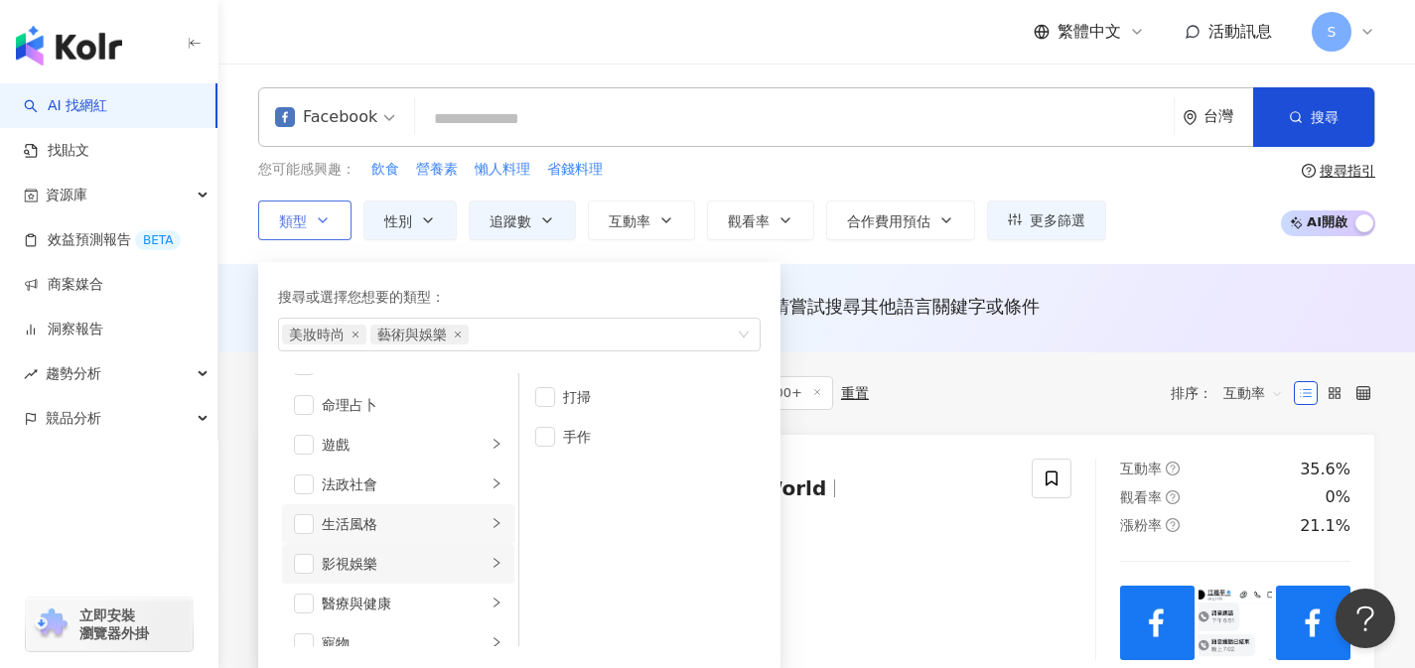
click at [357, 554] on div "影視娛樂" at bounding box center [404, 564] width 165 height 22
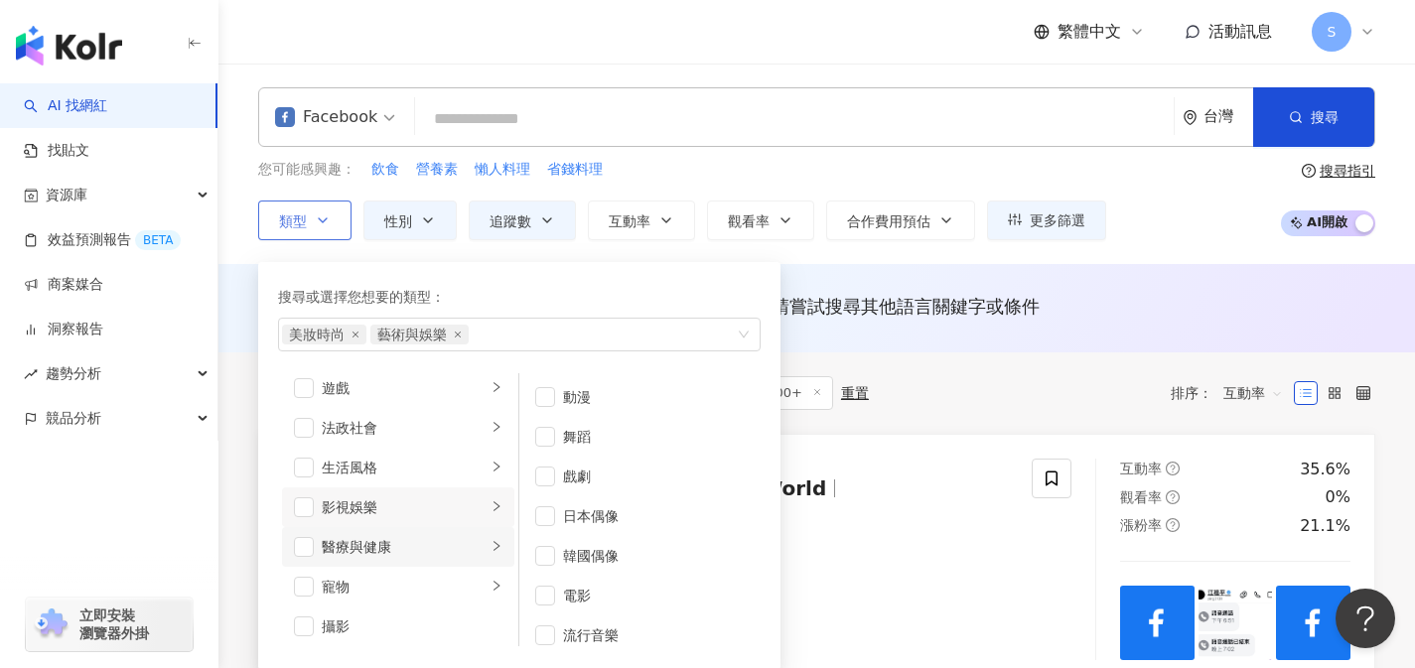
scroll to position [387, 0]
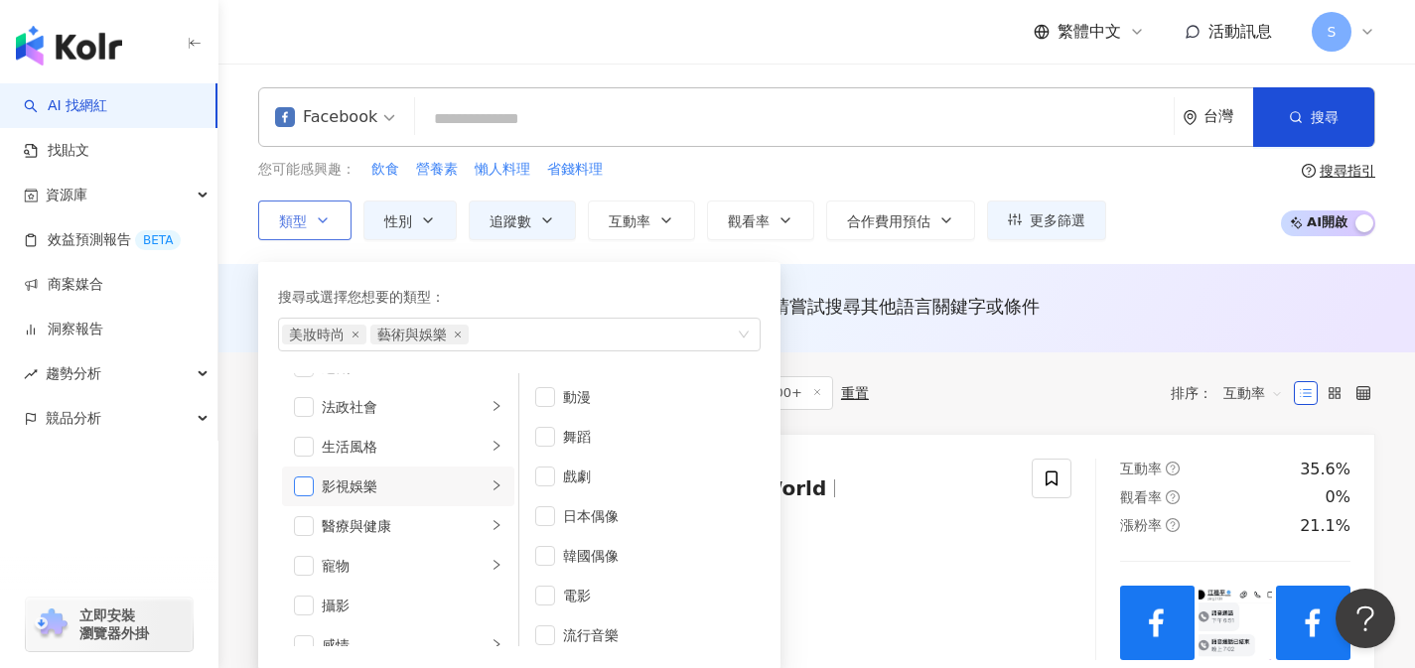
click at [312, 486] on span "button" at bounding box center [304, 487] width 20 height 20
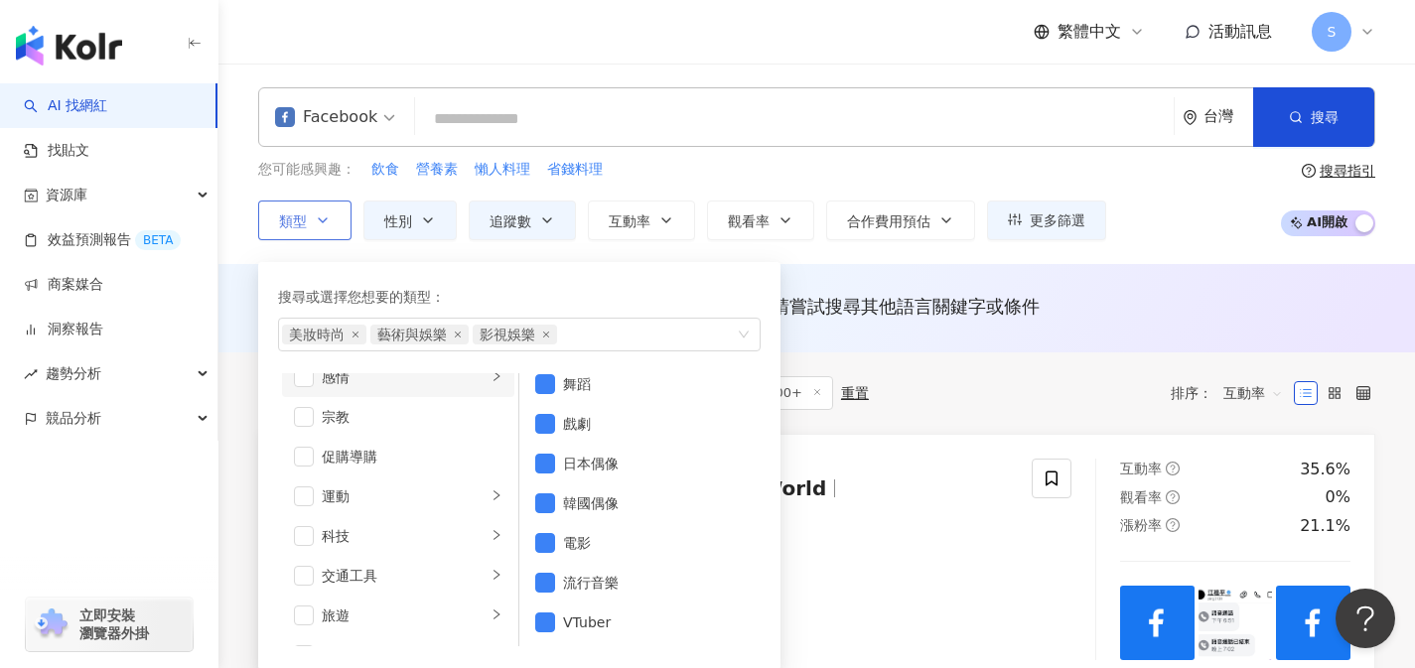
scroll to position [688, 0]
click at [360, 594] on li "旅遊" at bounding box center [398, 583] width 232 height 40
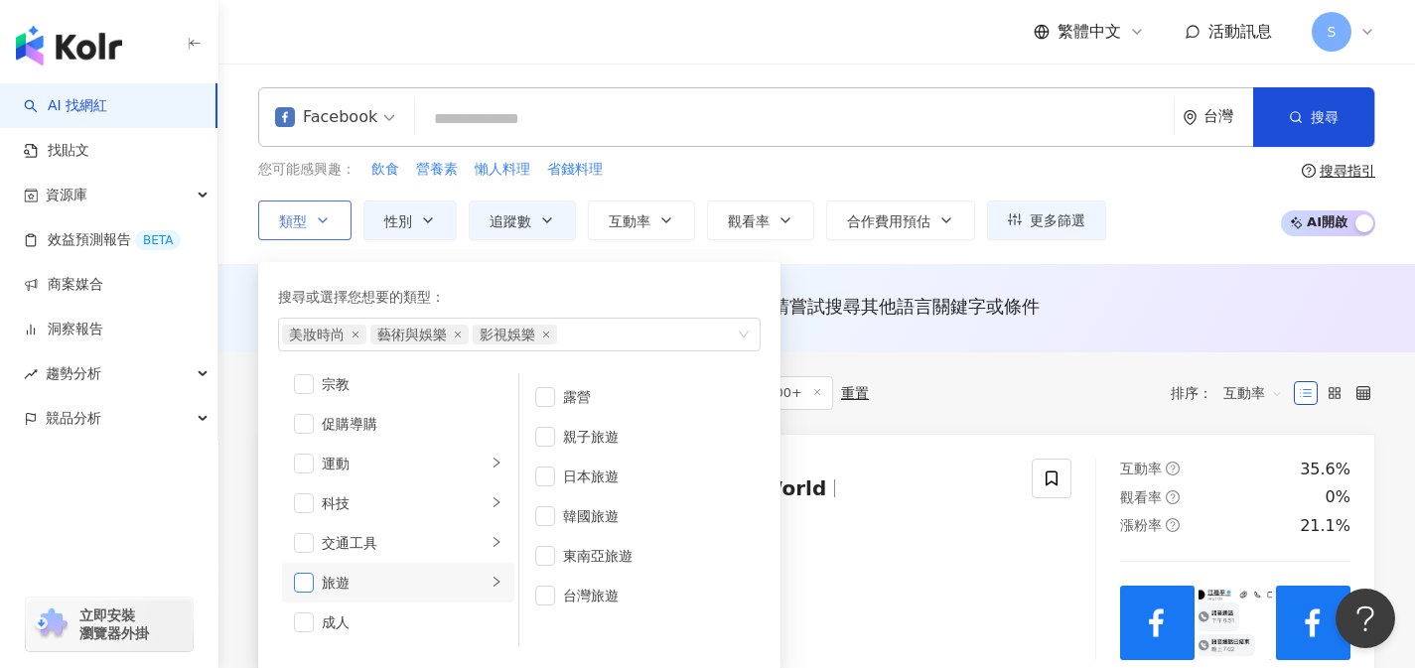
click at [312, 584] on span "button" at bounding box center [304, 583] width 20 height 20
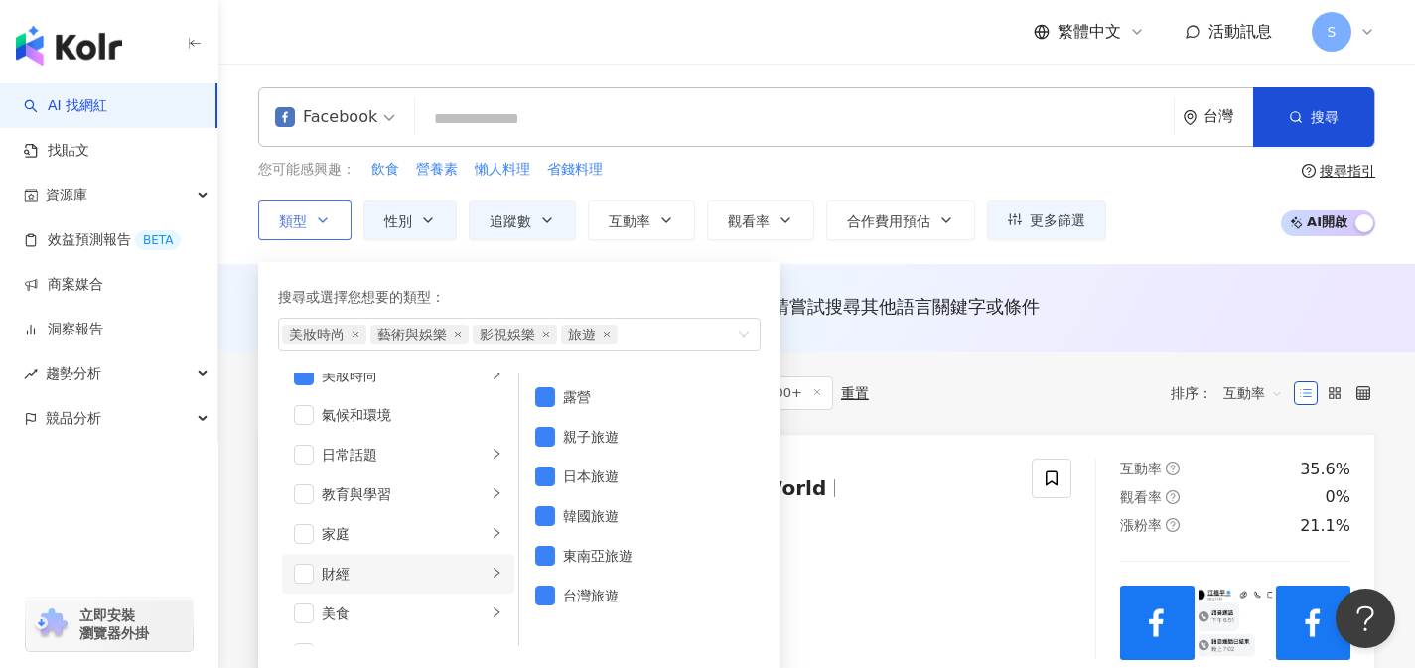
scroll to position [39, 0]
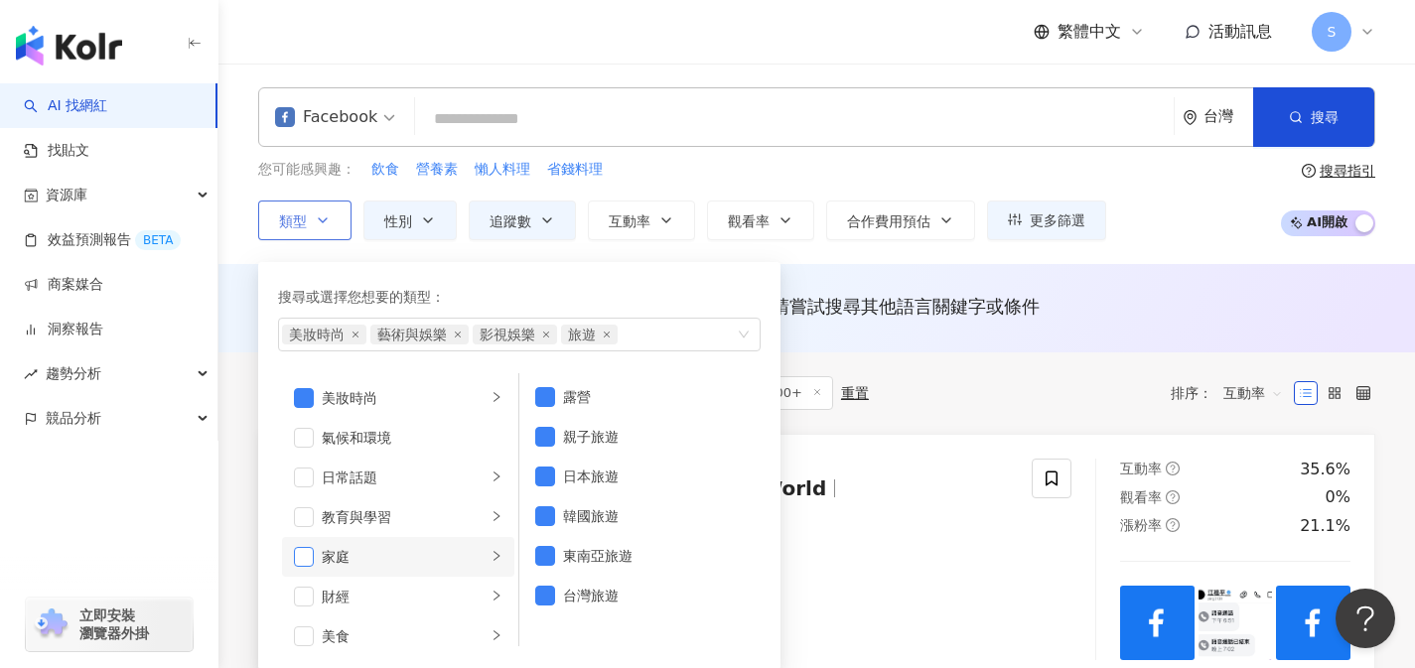
click at [305, 559] on span "button" at bounding box center [304, 557] width 20 height 20
click at [335, 519] on div "教育與學習" at bounding box center [404, 517] width 165 height 22
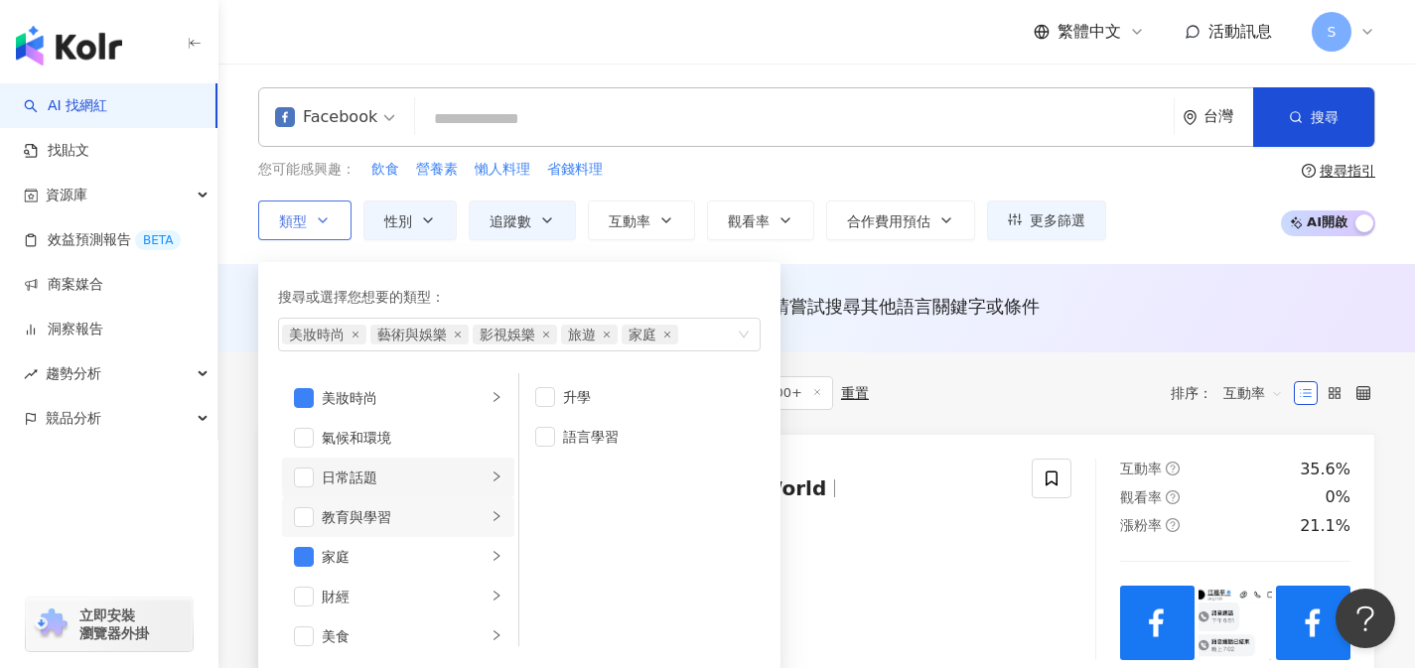
click at [345, 483] on div "日常話題" at bounding box center [404, 478] width 165 height 22
click at [310, 482] on span "button" at bounding box center [304, 478] width 20 height 20
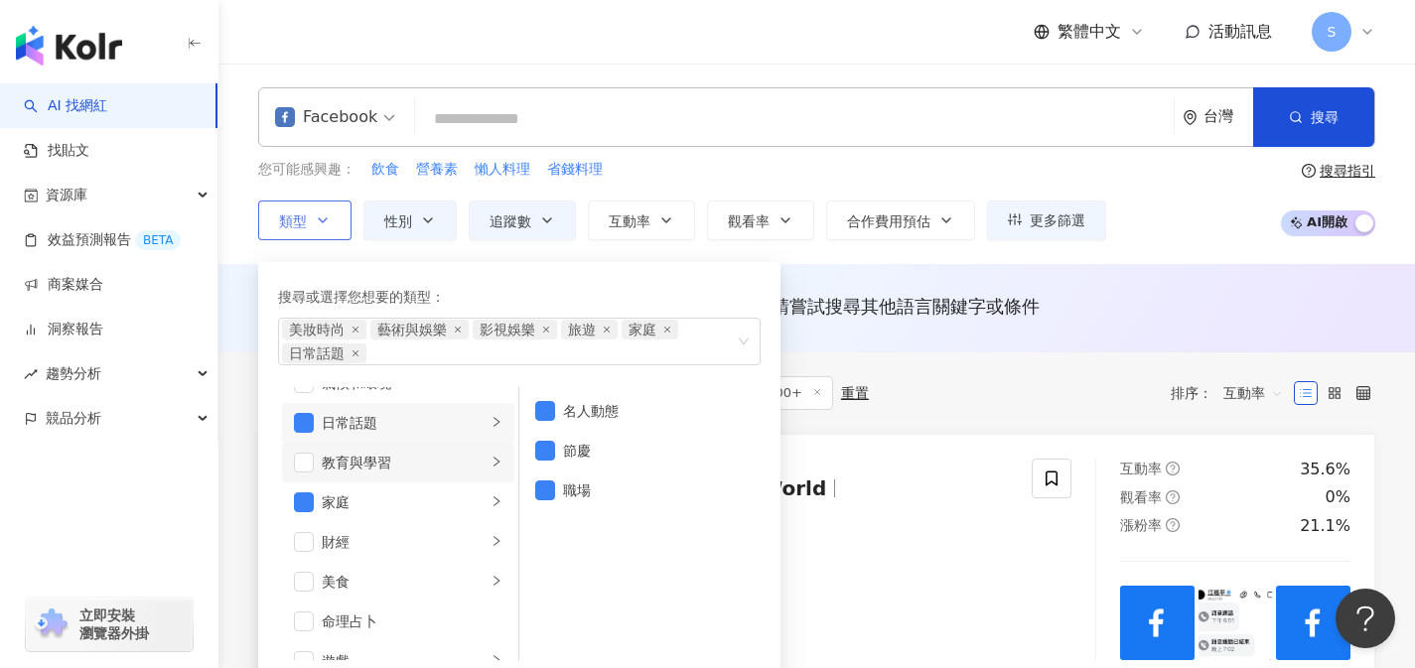
scroll to position [113, 0]
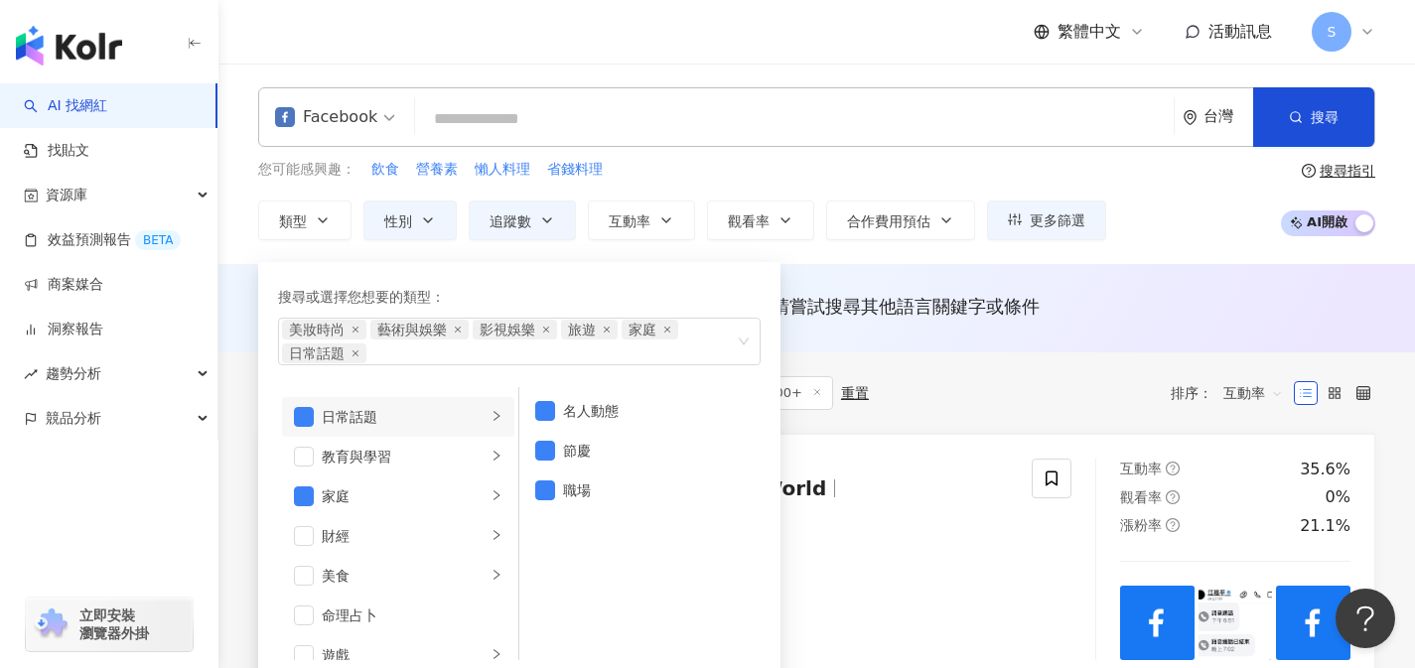
click at [965, 393] on div "共 1,636 筆 條件 ： Facebook 性別：女 追蹤數：150,000-1,000,000+ 重置 排序： 互動率" at bounding box center [816, 393] width 1117 height 34
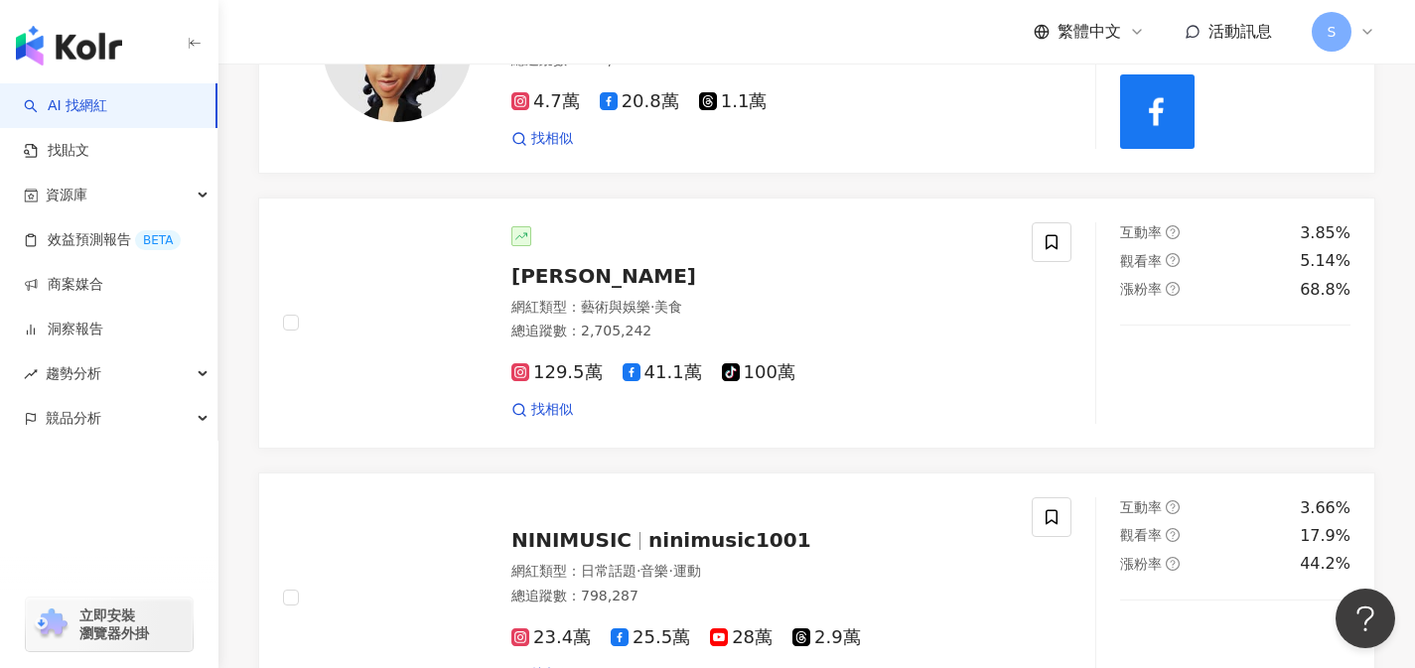
scroll to position [2370, 0]
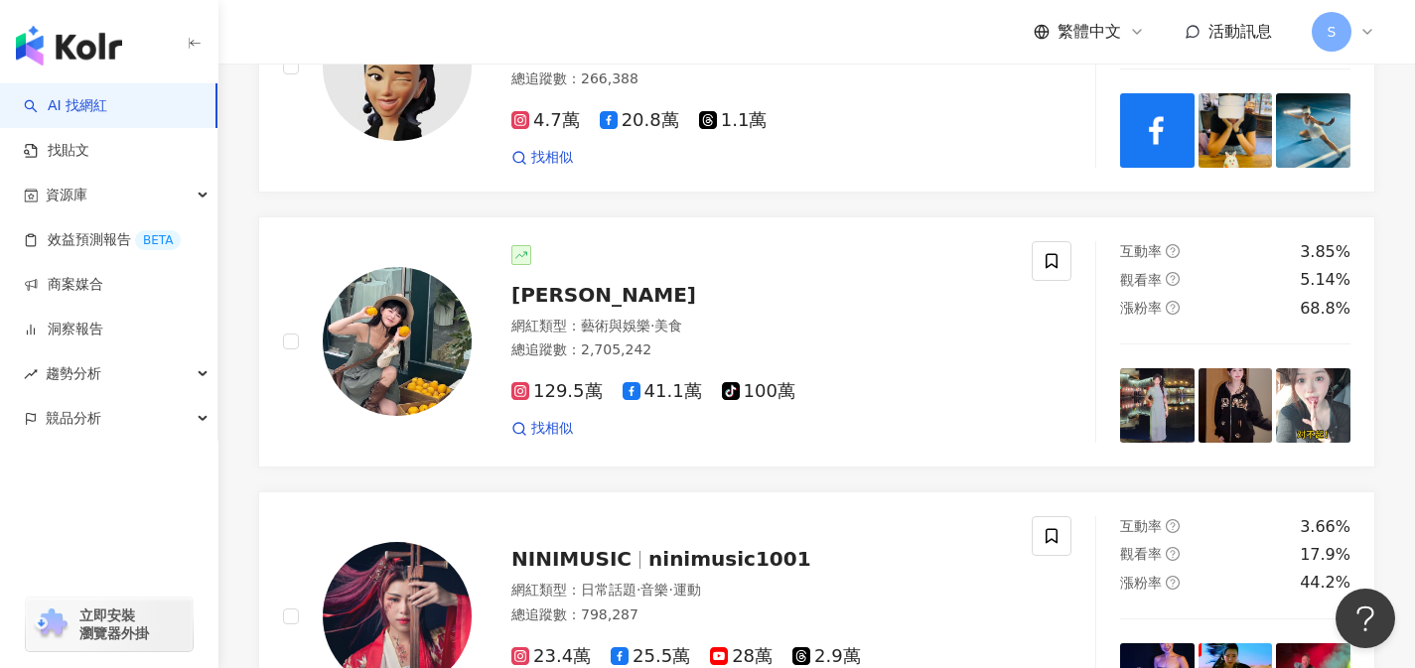
click at [853, 412] on div "129.5萬 41.1萬 tiktok-icon 100萬 找相似" at bounding box center [759, 401] width 496 height 73
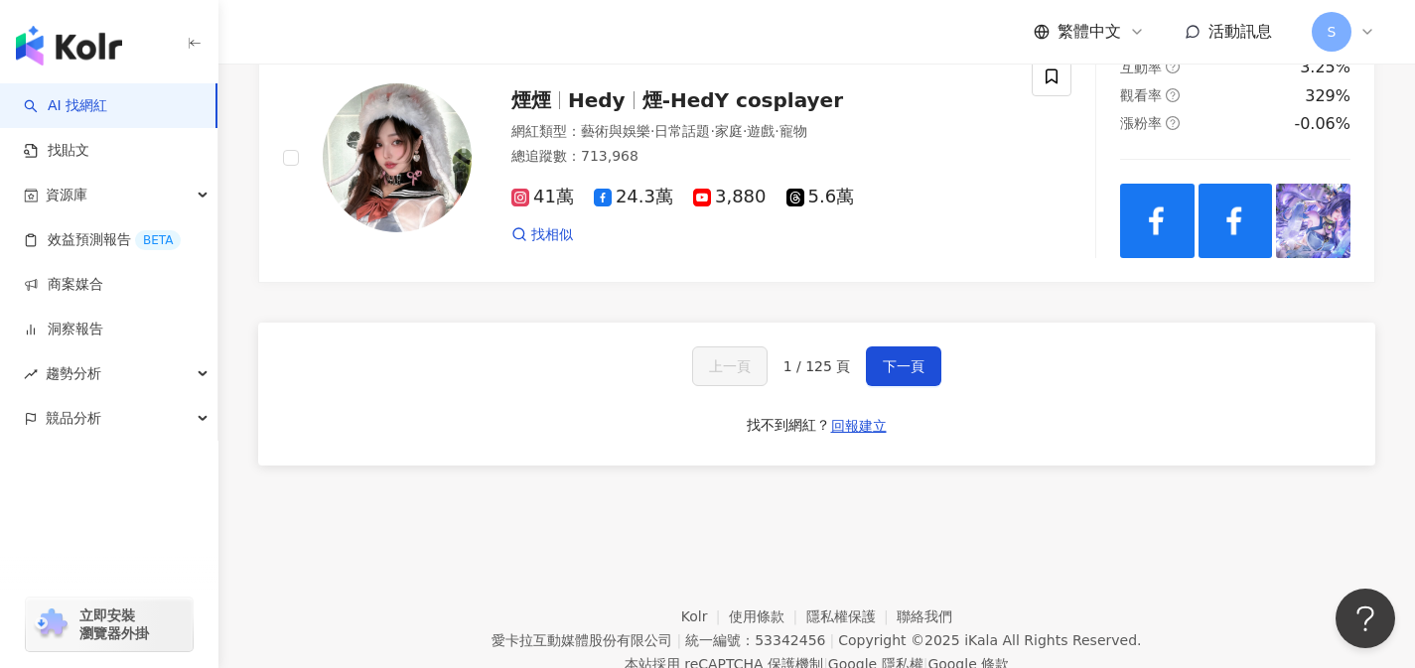
scroll to position [3391, 0]
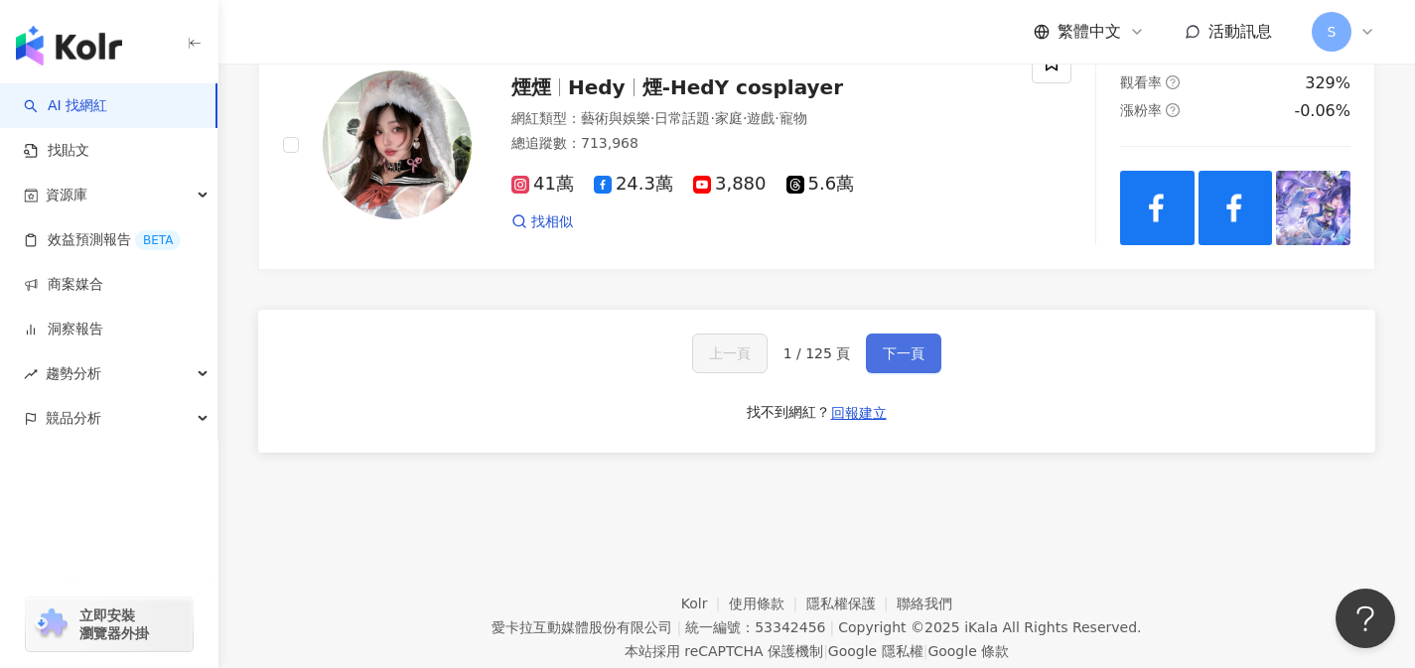
click at [931, 373] on button "下一頁" at bounding box center [903, 354] width 75 height 40
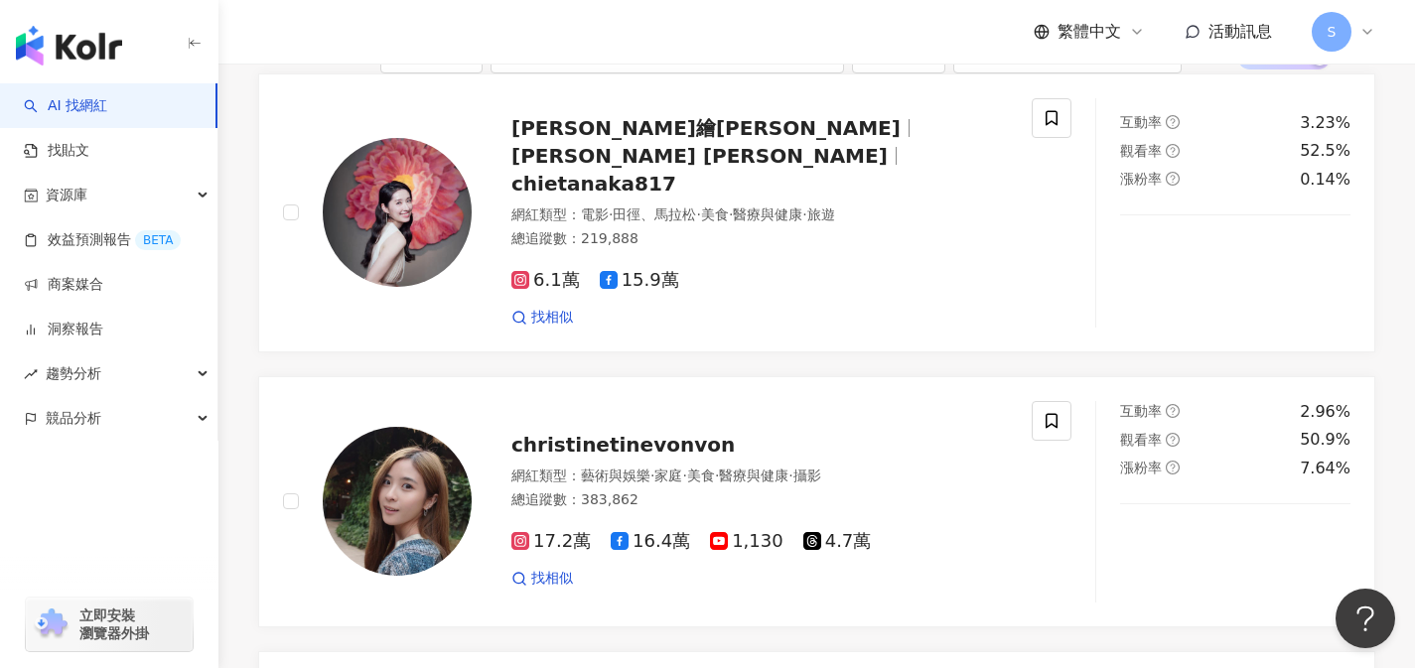
scroll to position [280, 0]
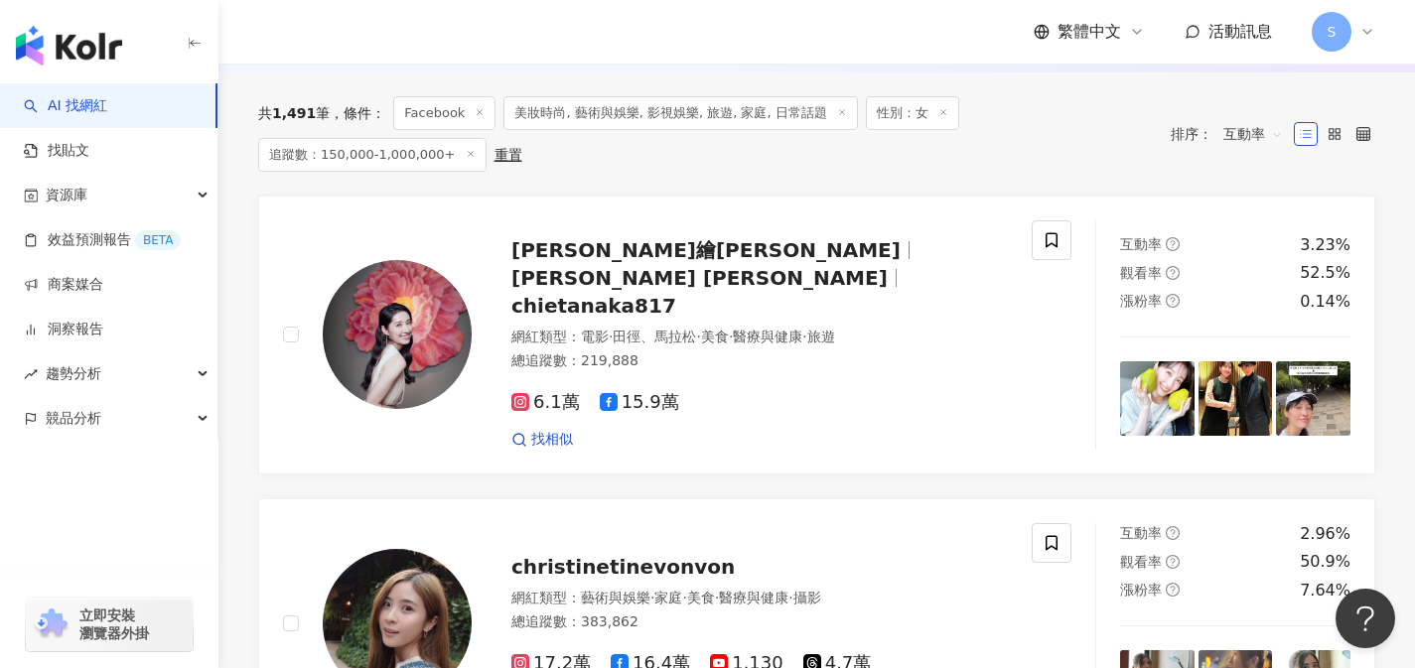
click at [931, 430] on div "找相似" at bounding box center [759, 440] width 496 height 20
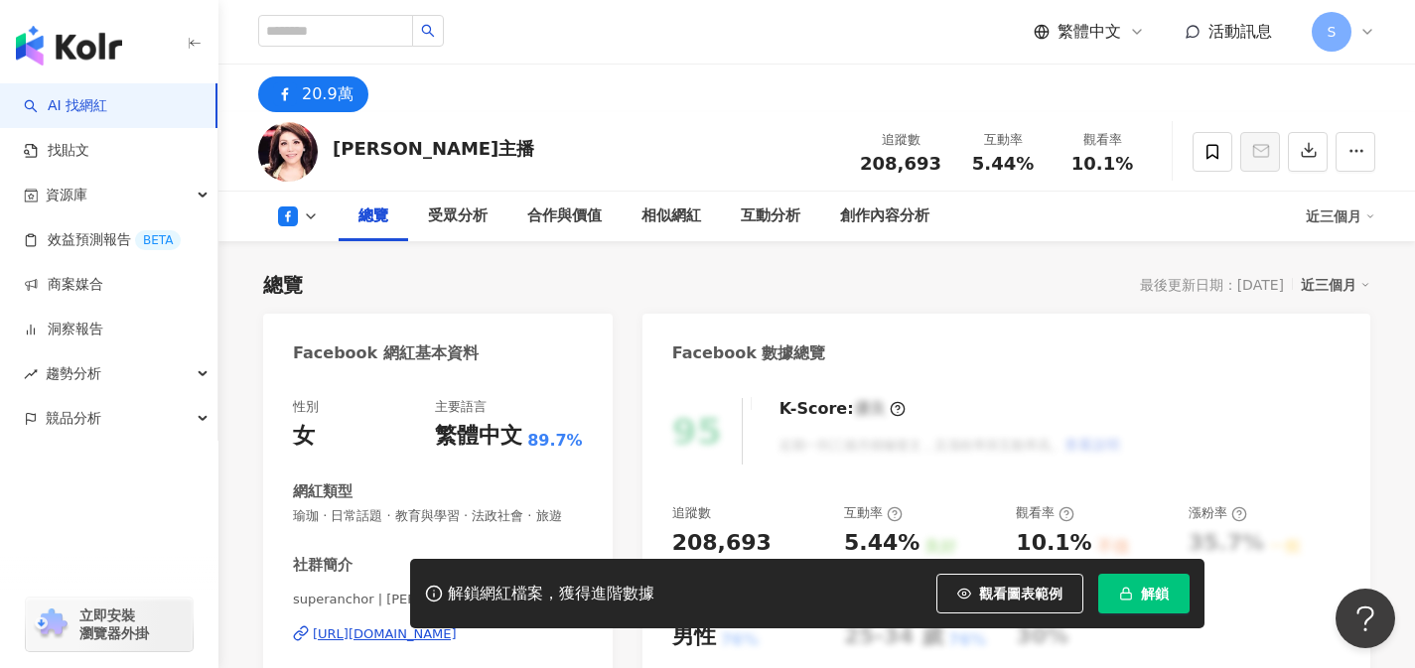
click at [422, 625] on div "https://www.facebook.com/108632819188553" at bounding box center [385, 634] width 144 height 18
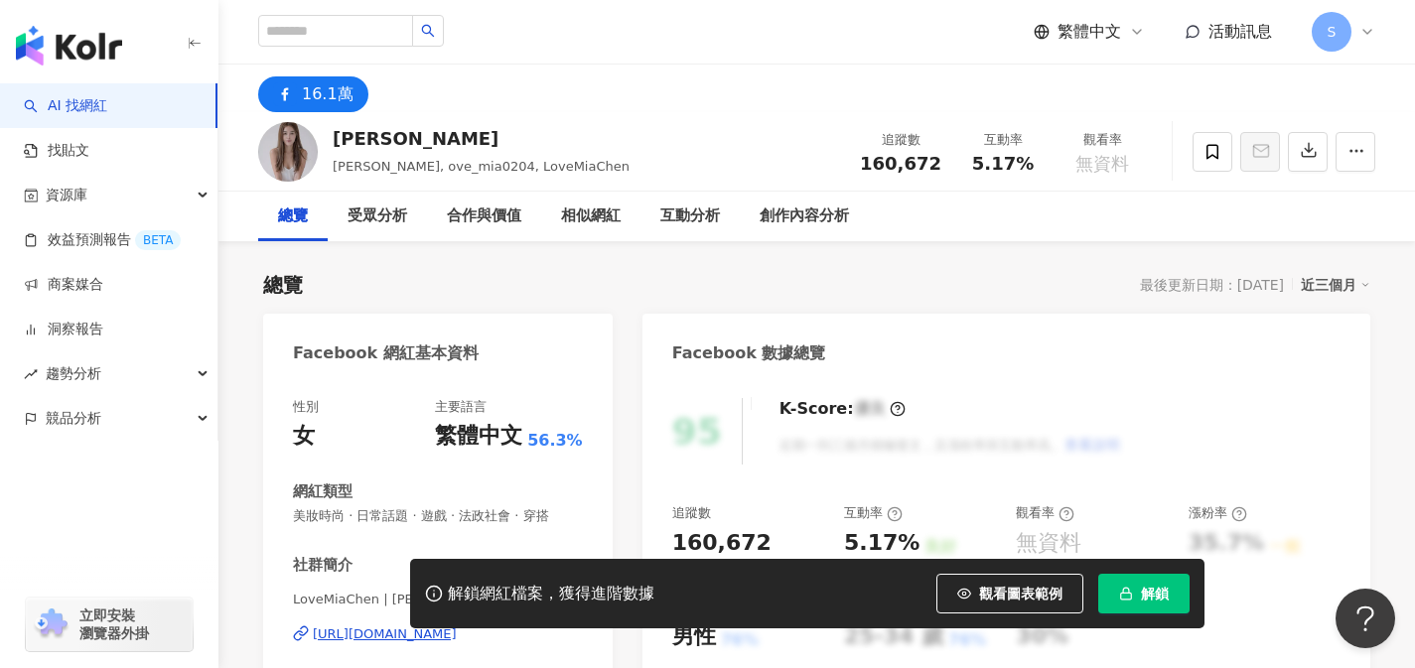
scroll to position [151, 0]
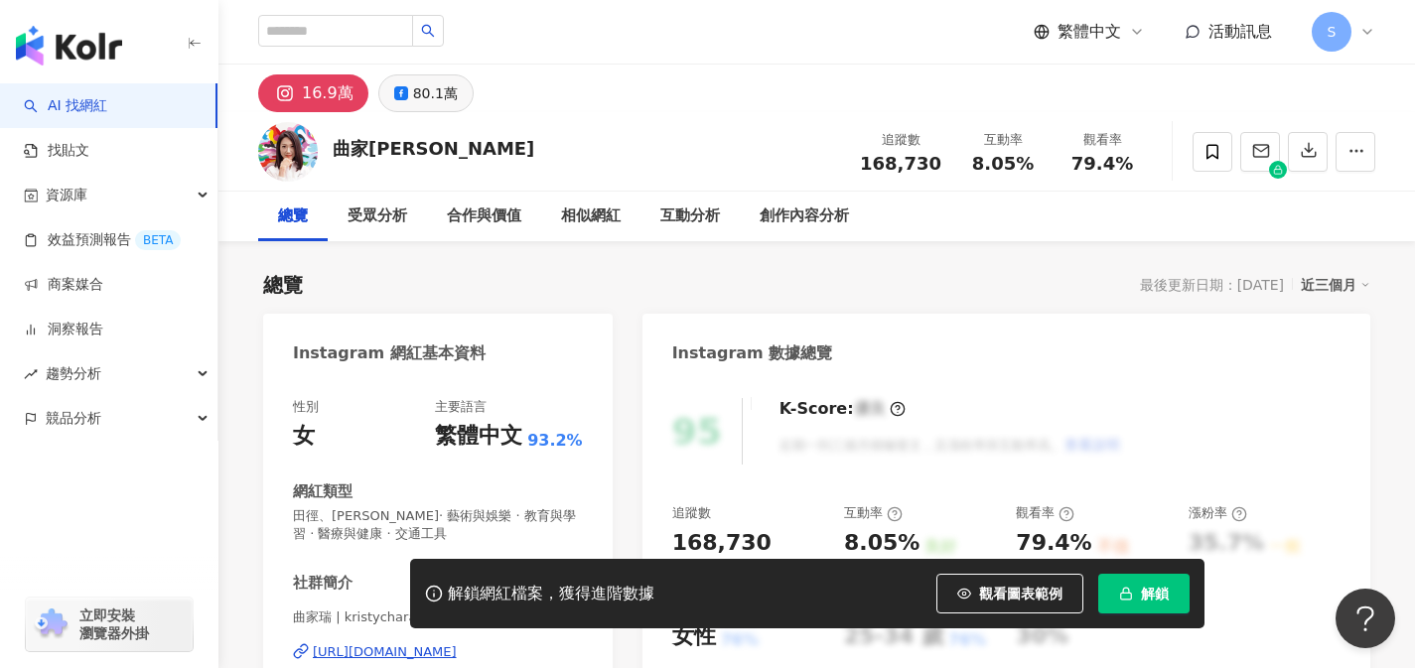
click at [432, 88] on div "80.1萬" at bounding box center [435, 93] width 45 height 28
click at [433, 88] on div "80.1萬" at bounding box center [435, 93] width 45 height 28
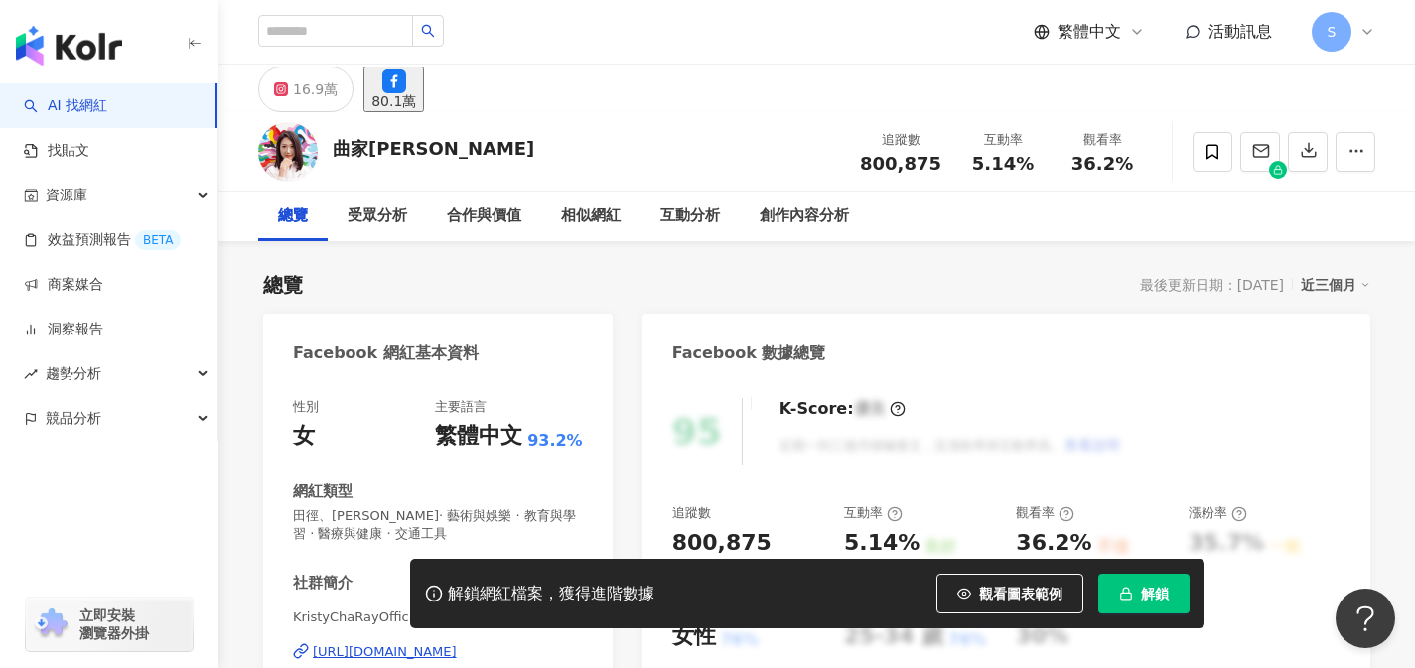
click at [472, 400] on div "主要語言" at bounding box center [461, 407] width 52 height 18
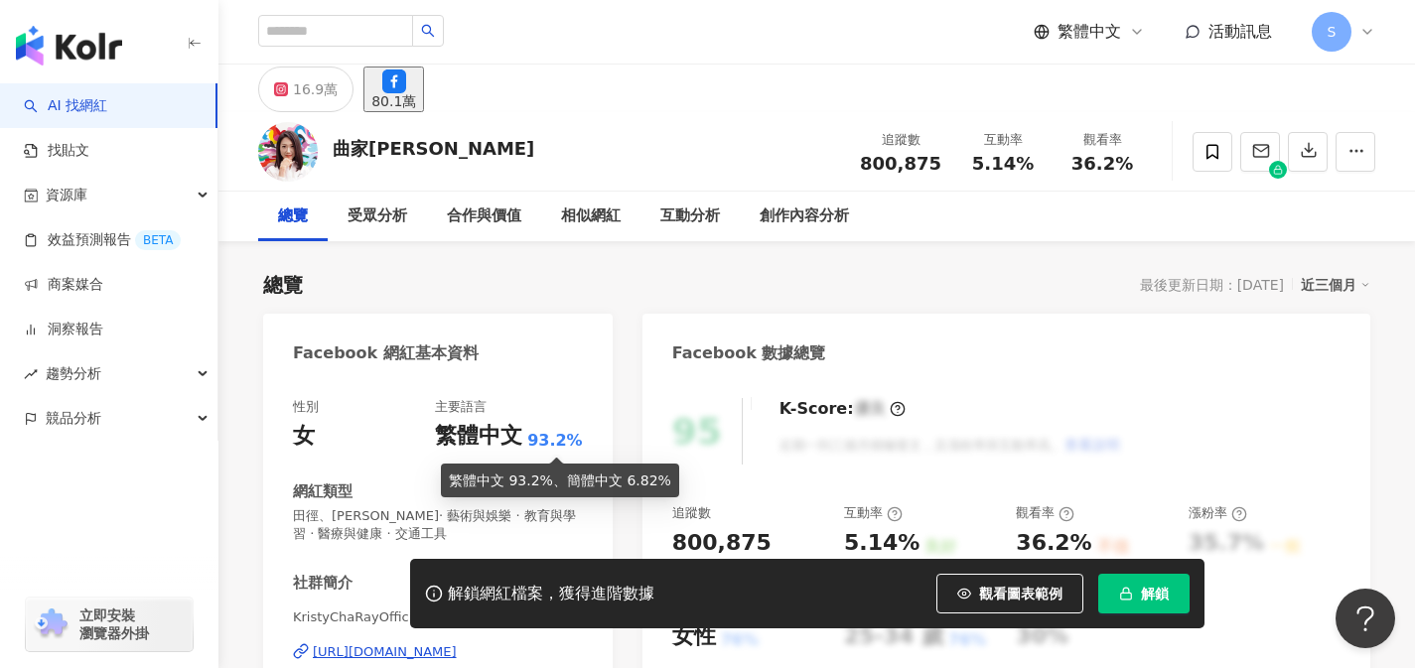
click at [475, 330] on div "Facebook 網紅基本資料 性別 女 主要語言 繁體中文 93.2% 網紅類型 田徑、馬拉松 · 藝術與娛樂 · 教育與學習 · 醫療與健康 · 交通工具…" at bounding box center [437, 578] width 349 height 528
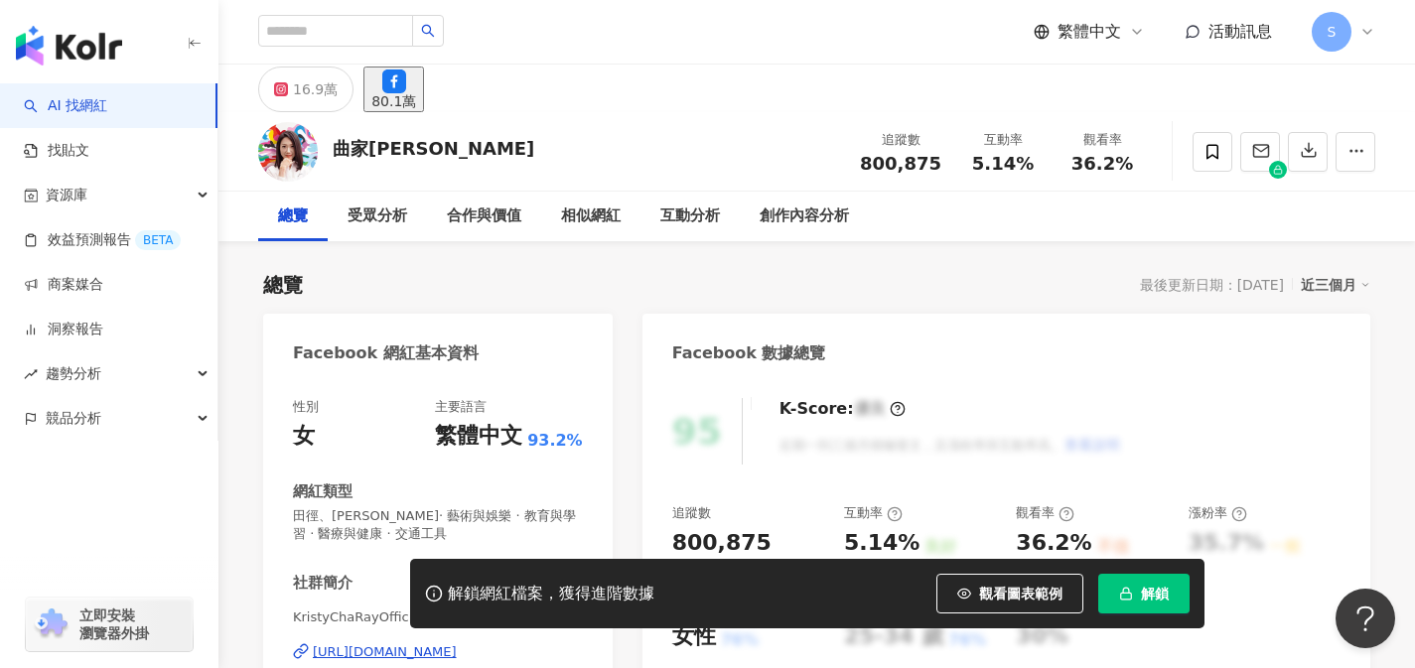
scroll to position [323, 0]
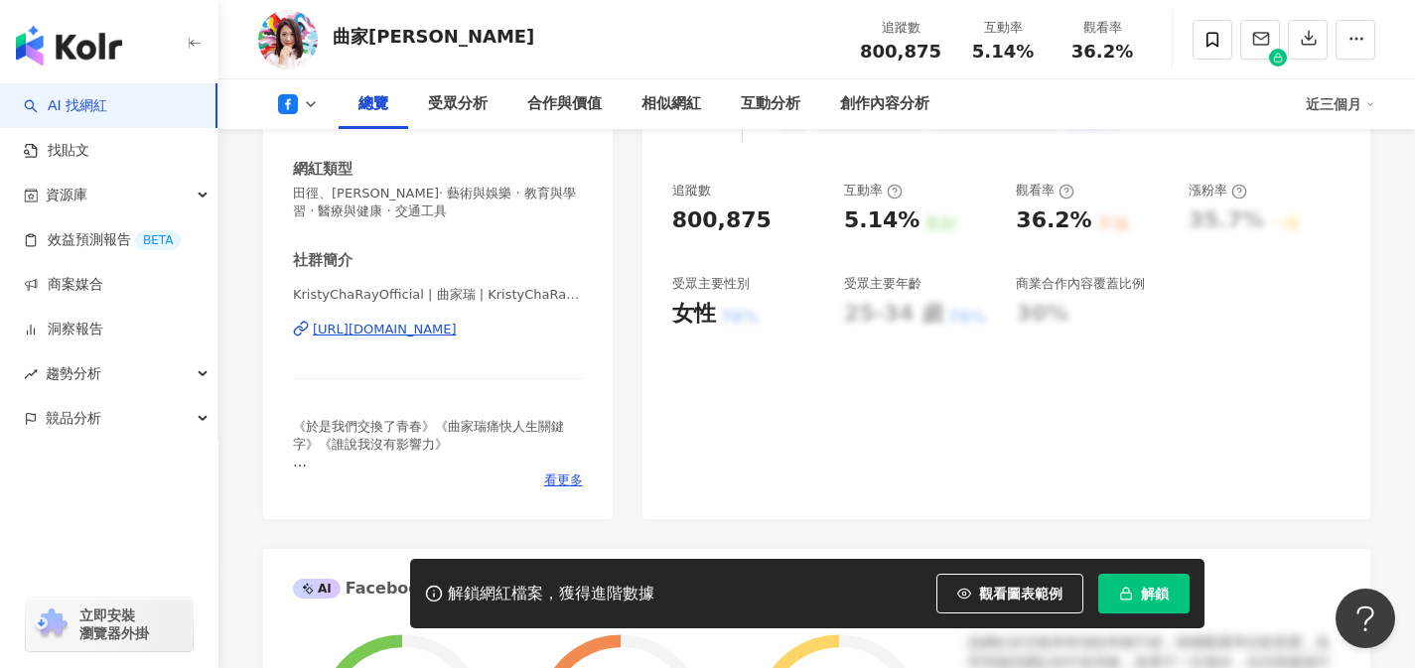
click at [457, 327] on div "https://www.facebook.com/186591618046397" at bounding box center [385, 330] width 144 height 18
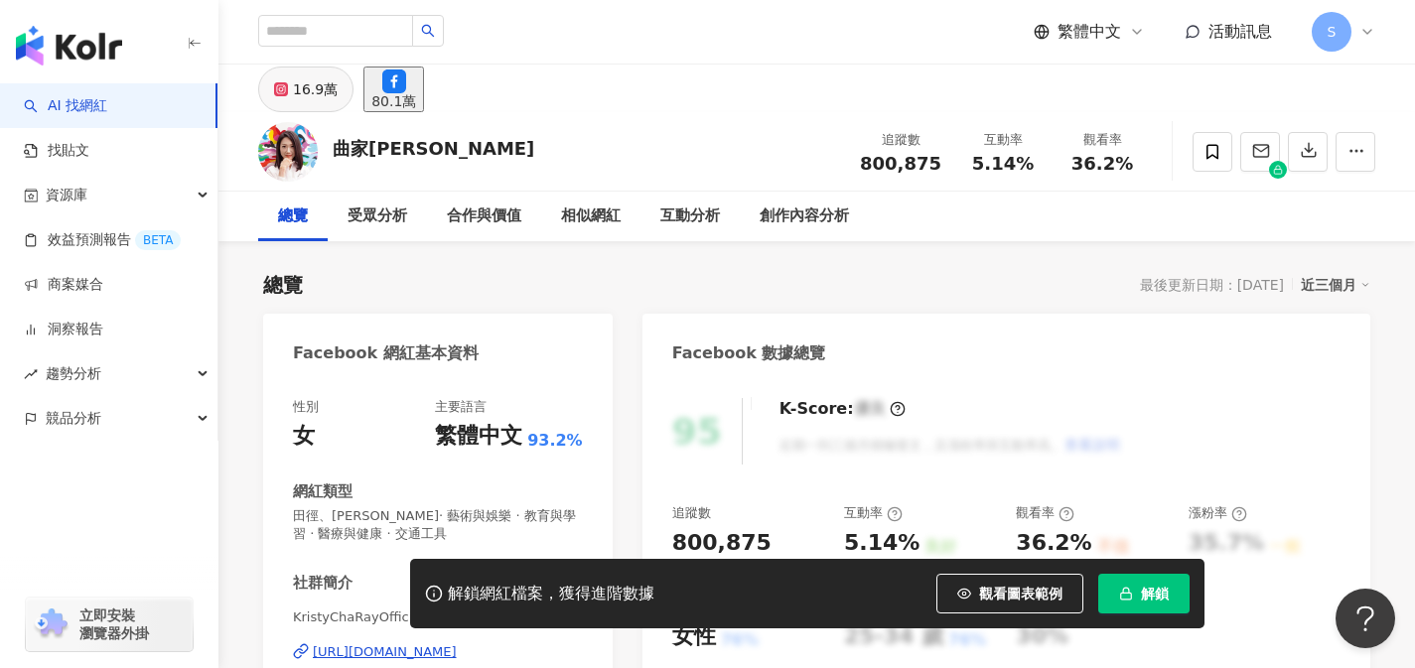
click at [338, 96] on button "16.9萬" at bounding box center [305, 90] width 95 height 46
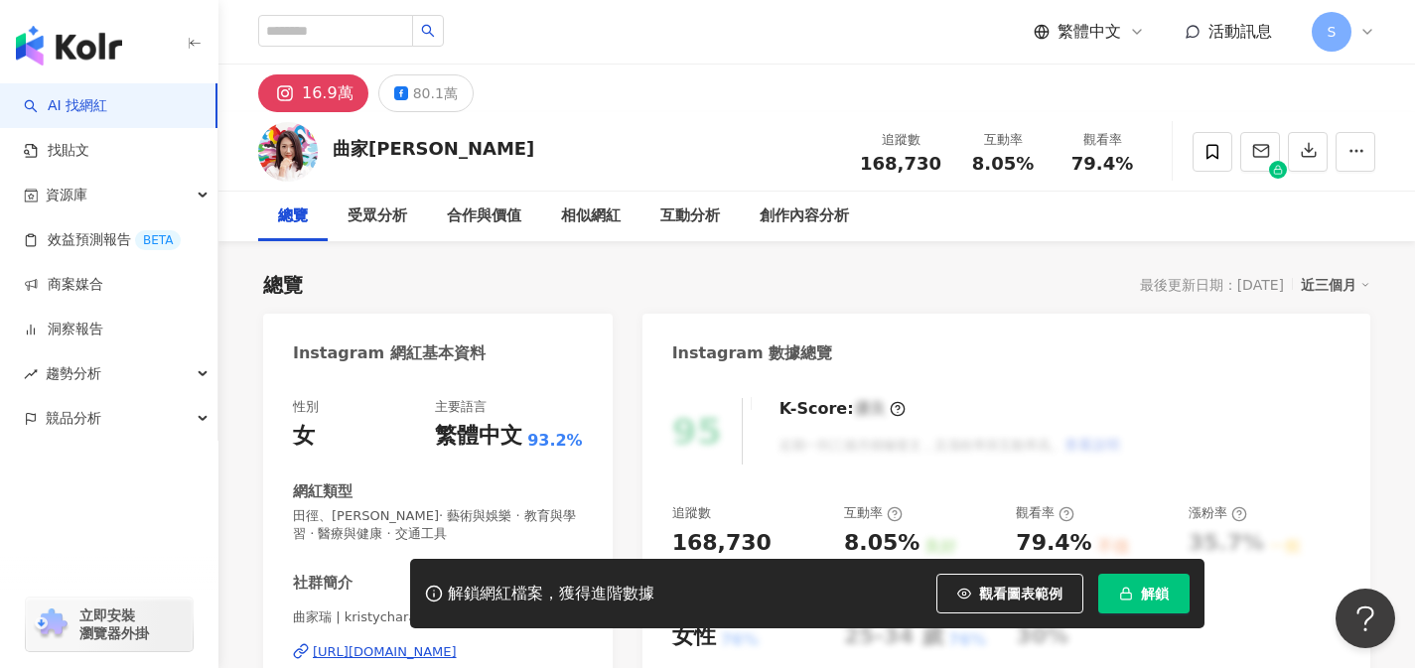
click at [457, 643] on div "https://www.instagram.com/kristycharay/" at bounding box center [385, 652] width 144 height 18
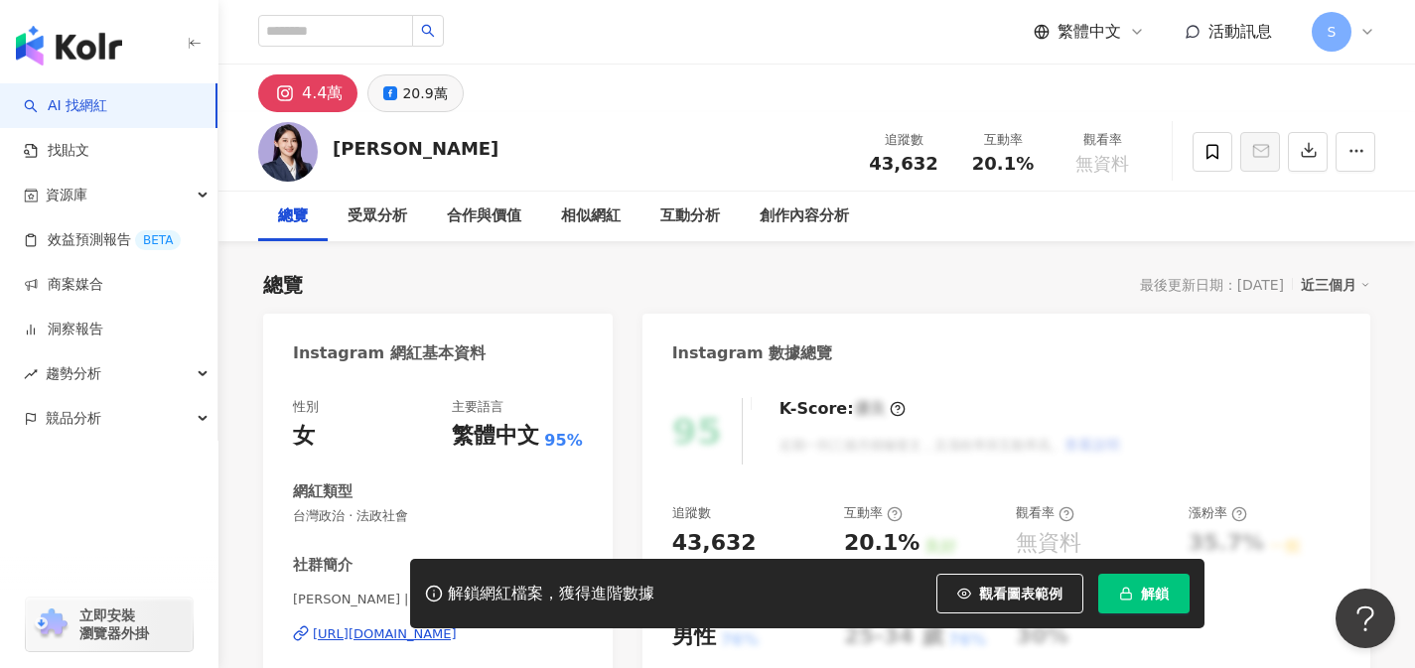
click at [417, 83] on div "20.9萬" at bounding box center [424, 93] width 45 height 28
click at [442, 94] on div "20.9萬" at bounding box center [424, 93] width 45 height 28
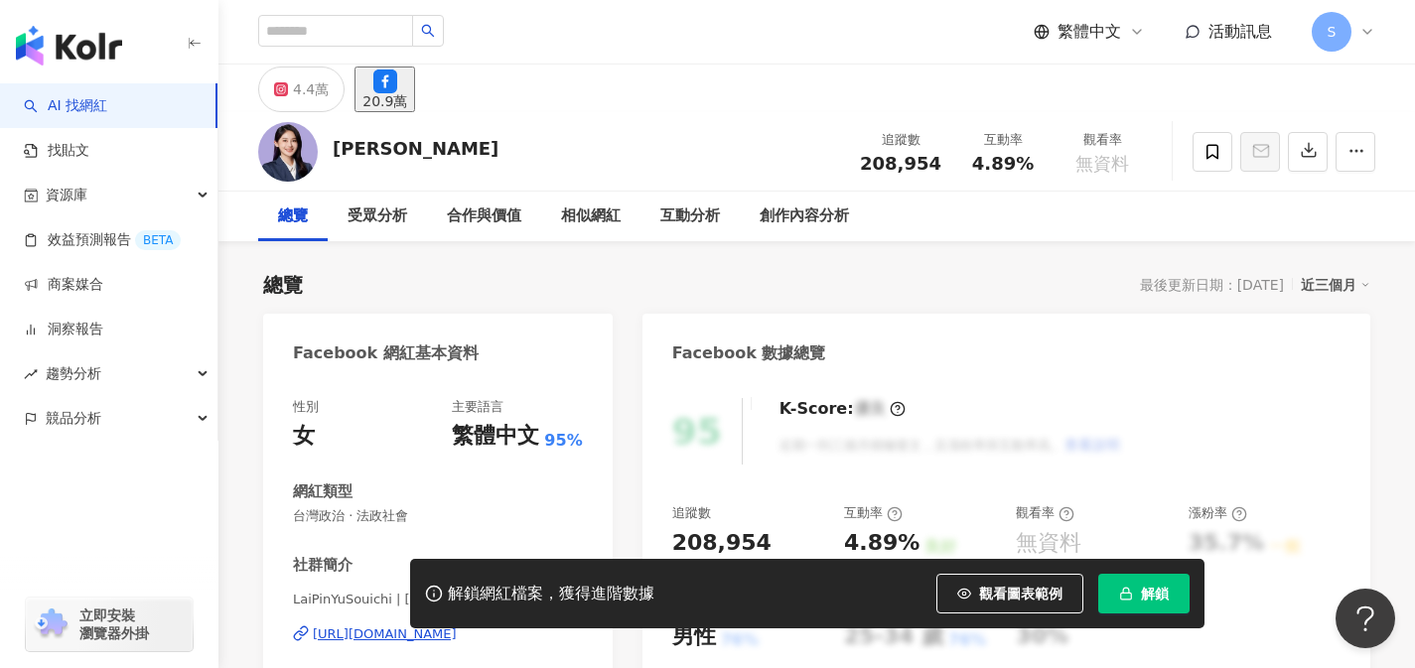
click at [542, 442] on div "繁體中文 95%" at bounding box center [517, 436] width 130 height 31
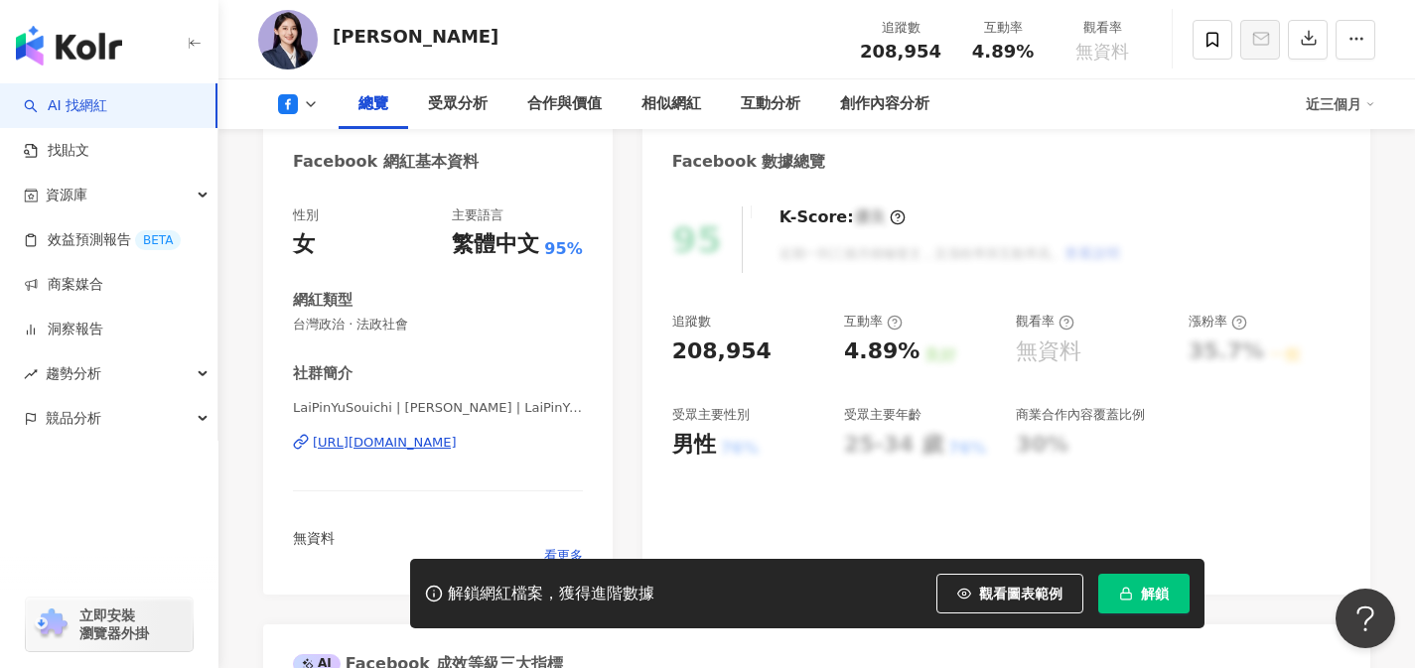
click at [457, 447] on div "https://www.facebook.com/102499747817312" at bounding box center [385, 443] width 144 height 18
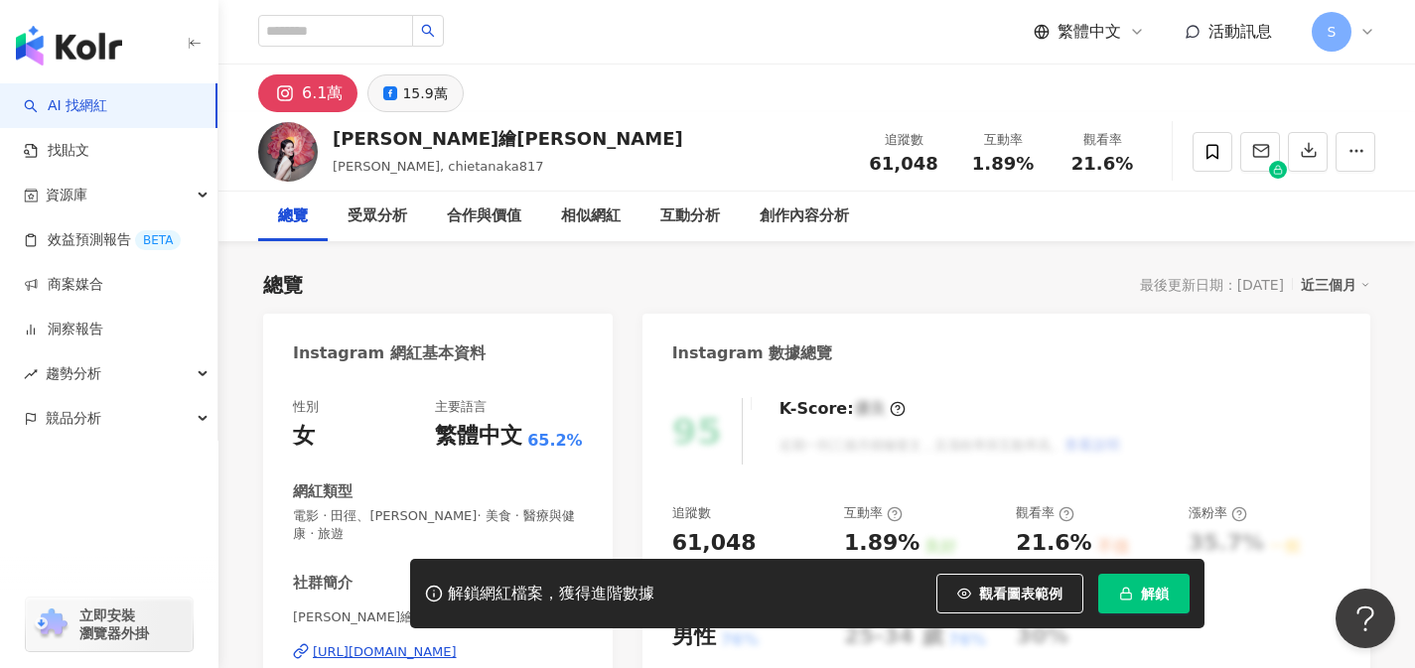
click at [446, 99] on button "15.9萬" at bounding box center [414, 93] width 95 height 38
click at [433, 105] on div "15.9萬" at bounding box center [424, 93] width 45 height 28
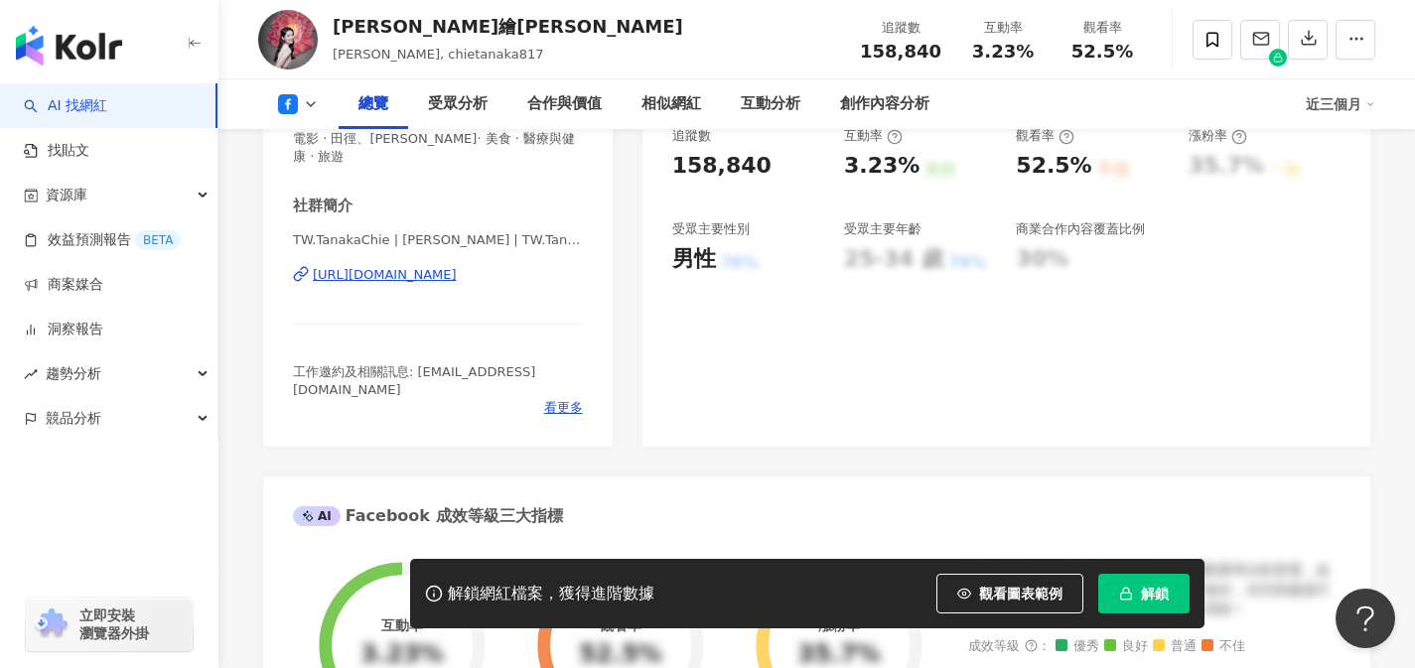
click at [457, 266] on div "[URL][DOMAIN_NAME]" at bounding box center [385, 275] width 144 height 18
